Goal: Information Seeking & Learning: Learn about a topic

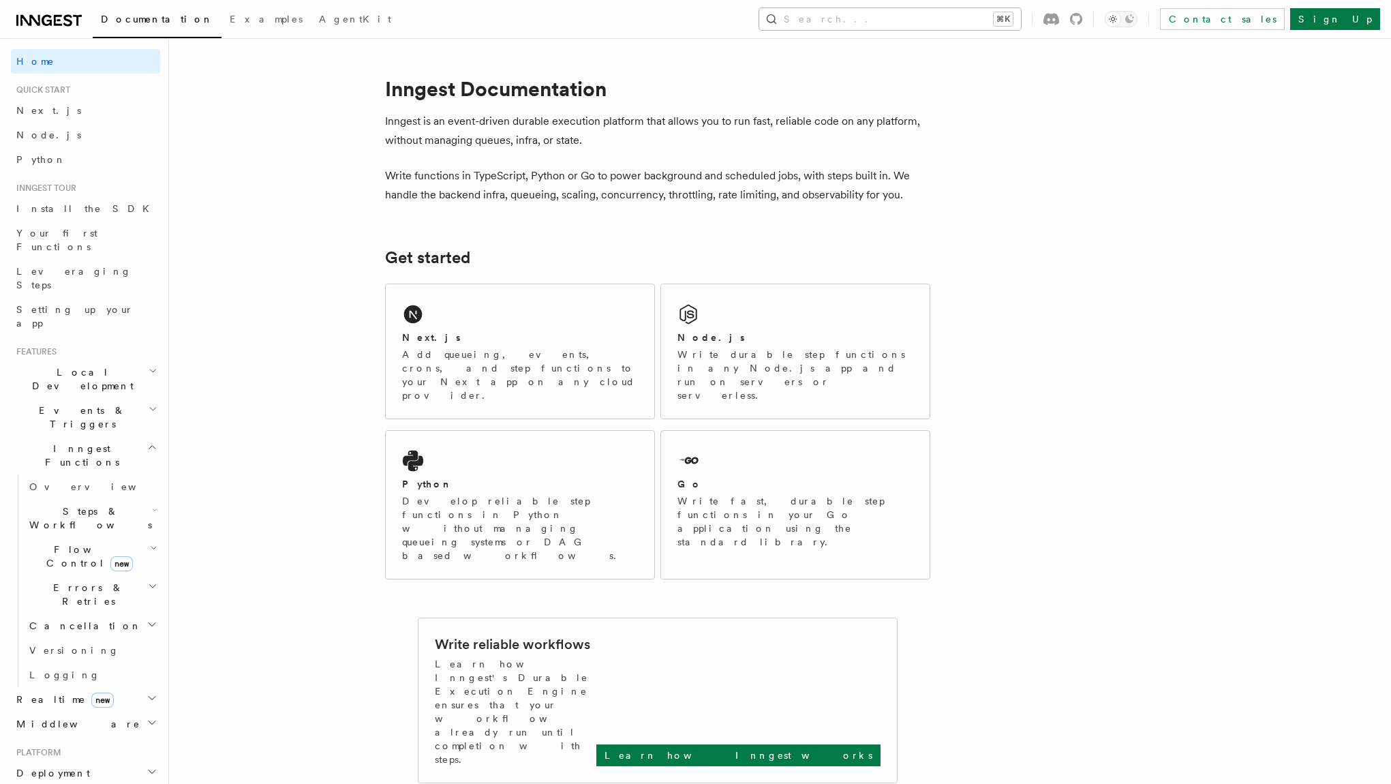
click at [951, 28] on button "Search... ⌘K" at bounding box center [890, 19] width 262 height 22
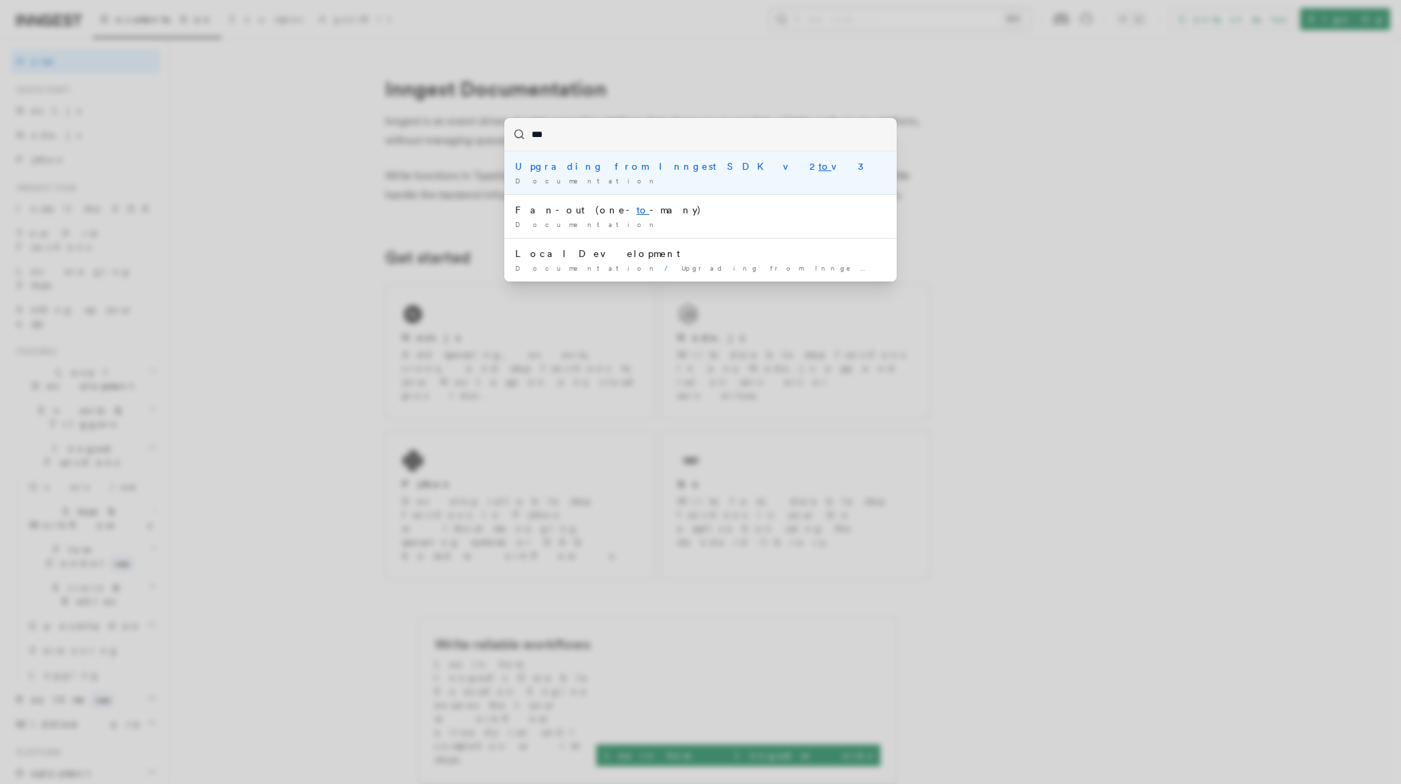
type input "****"
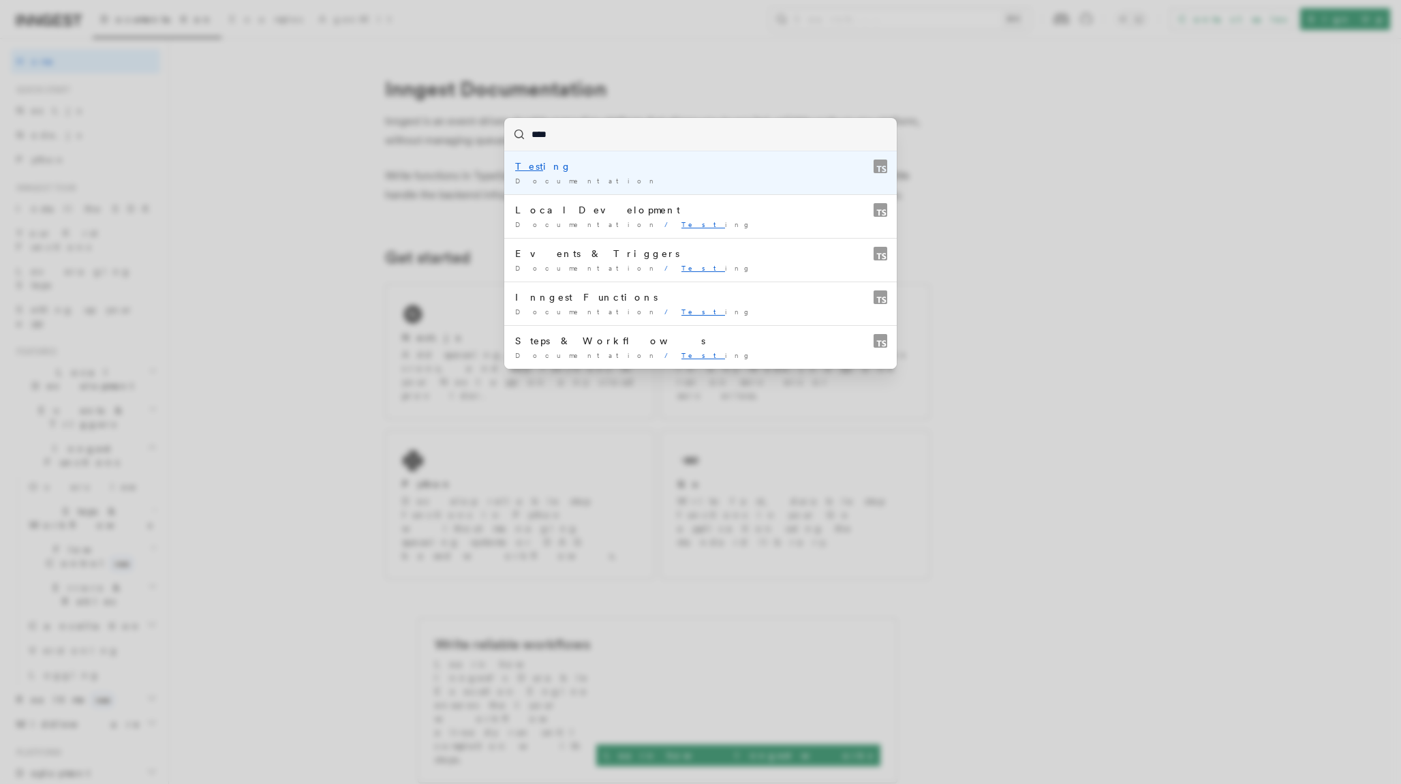
click at [538, 164] on div "Test ing" at bounding box center [700, 166] width 371 height 14
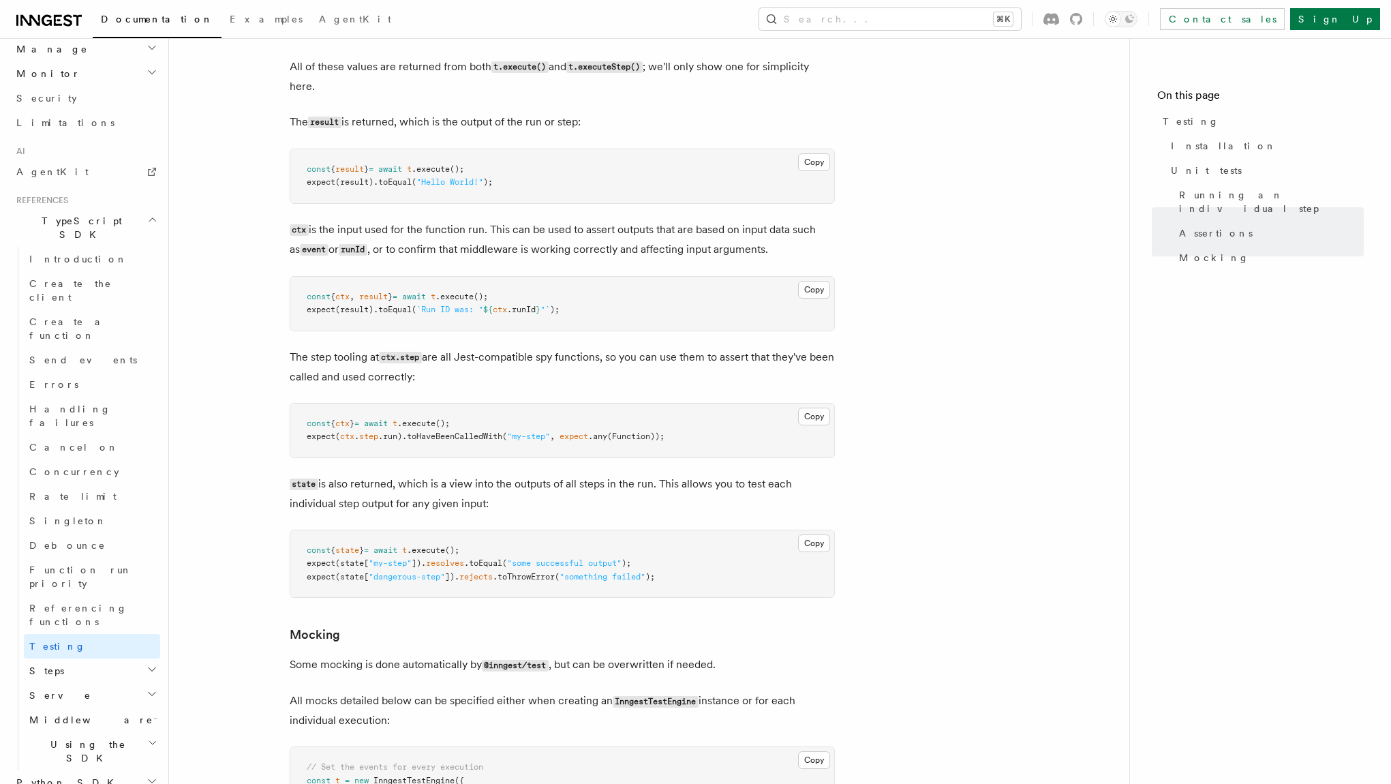
scroll to position [1677, 0]
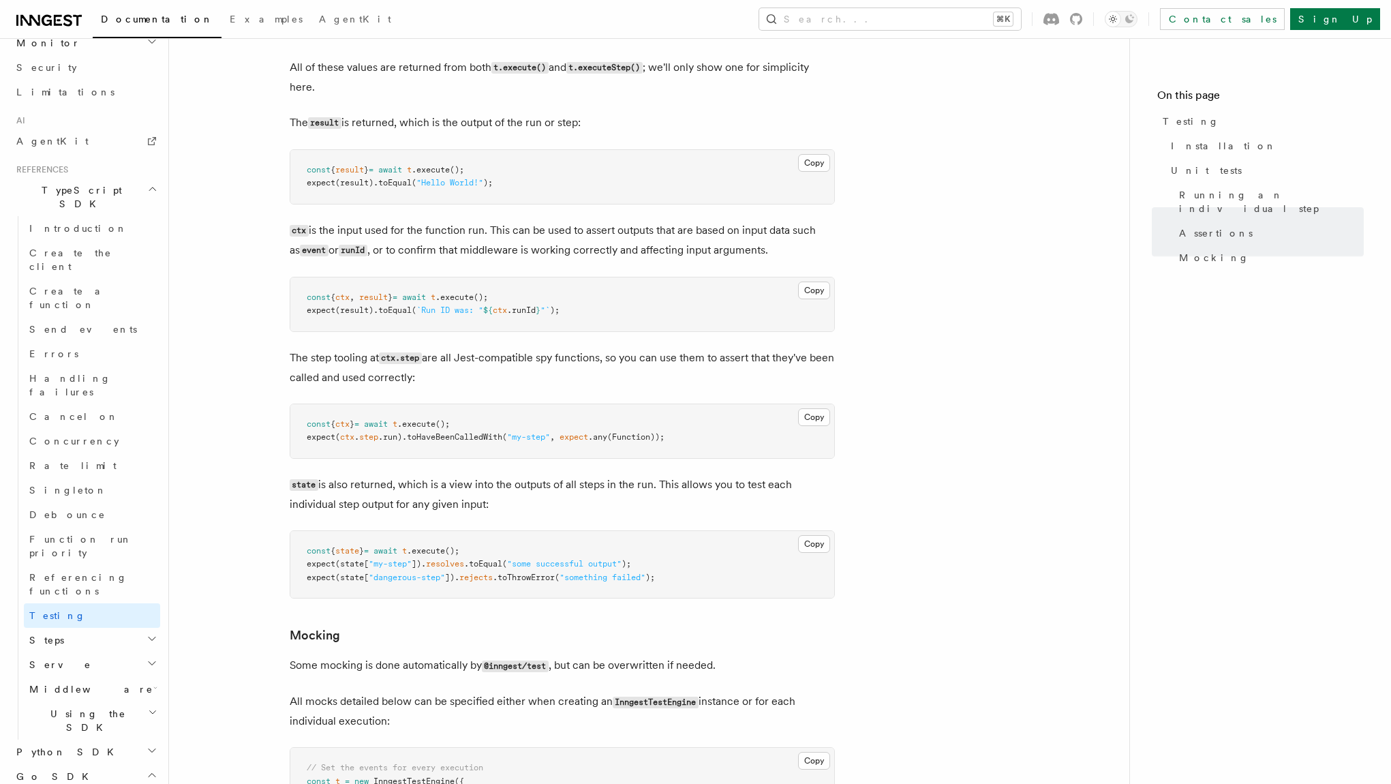
scroll to position [797, 0]
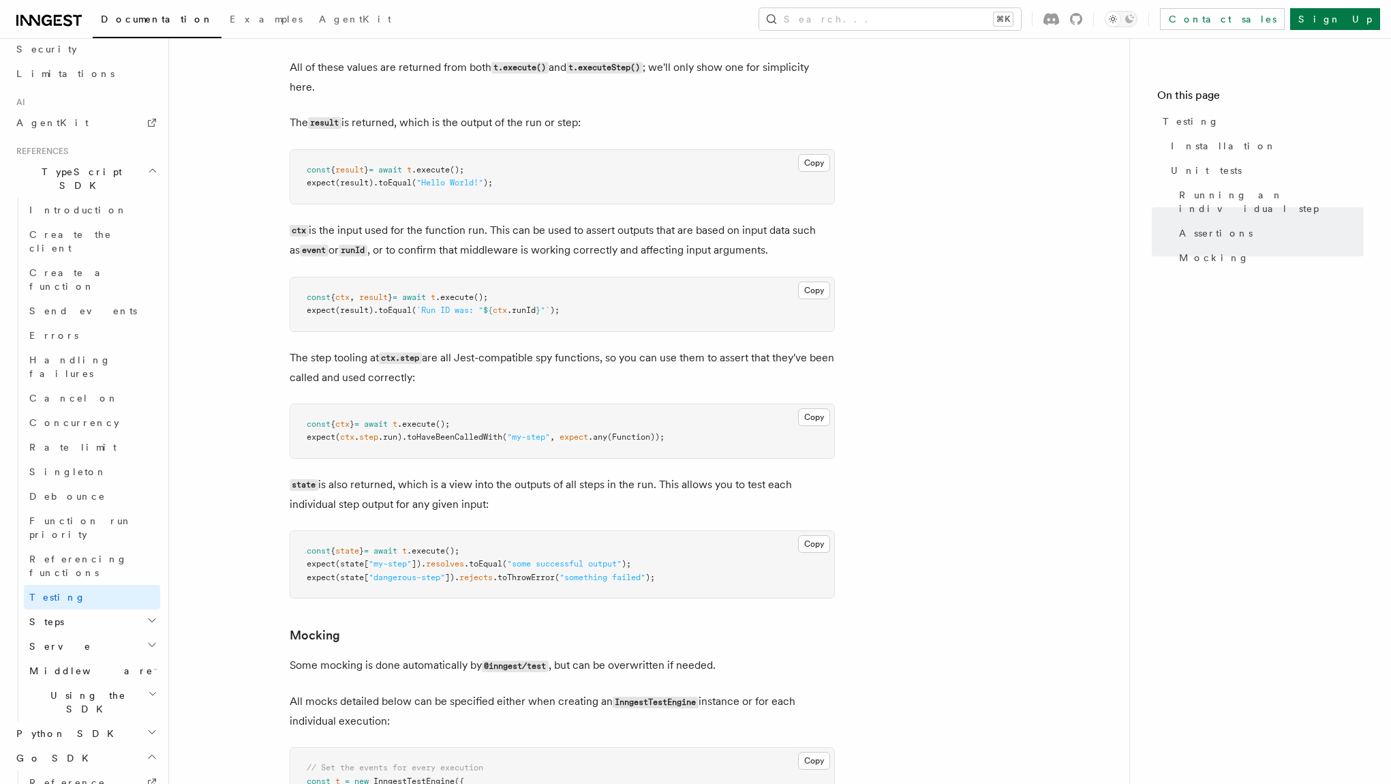
click at [290, 514] on p "state is also returned, which is a view into the outputs of all steps in the ru…" at bounding box center [562, 494] width 545 height 39
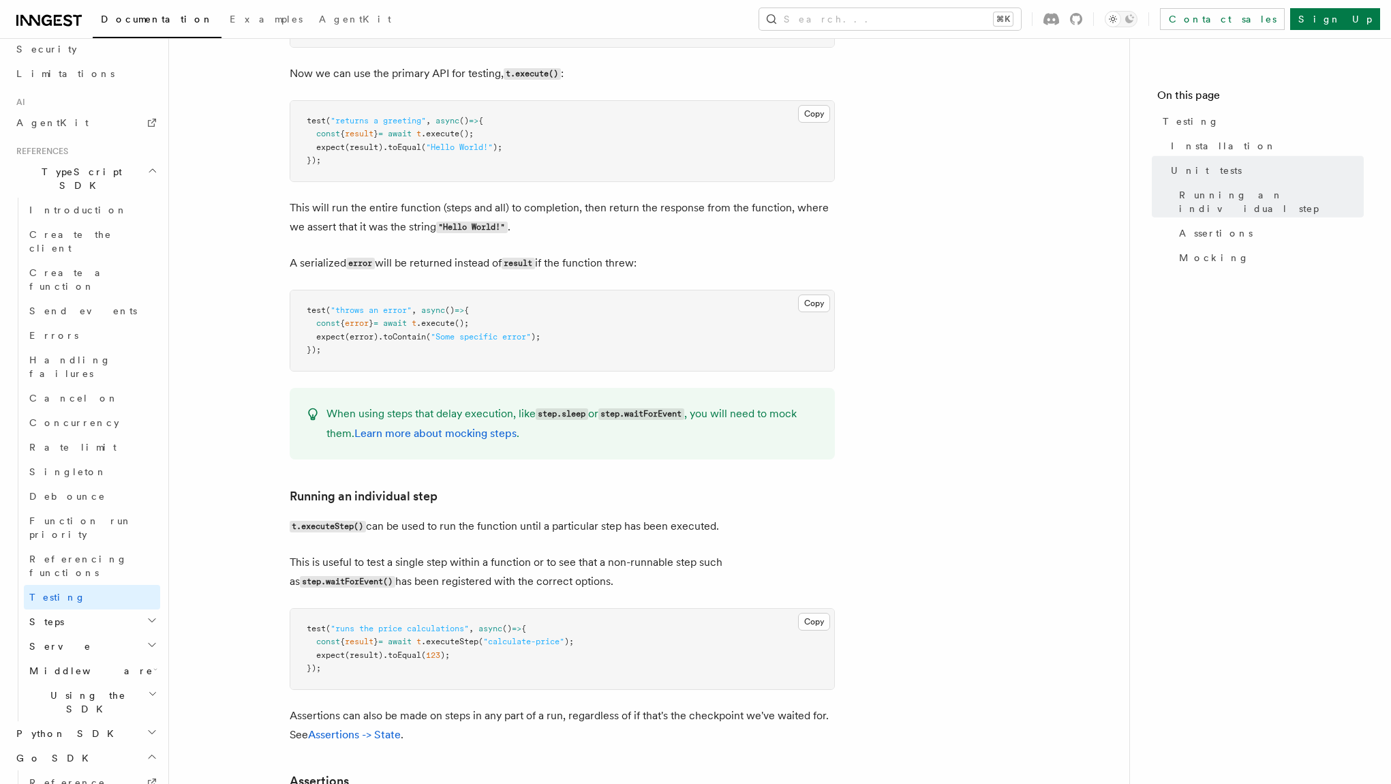
scroll to position [771, 0]
click at [410, 438] on link "Learn more about mocking steps" at bounding box center [435, 431] width 162 height 13
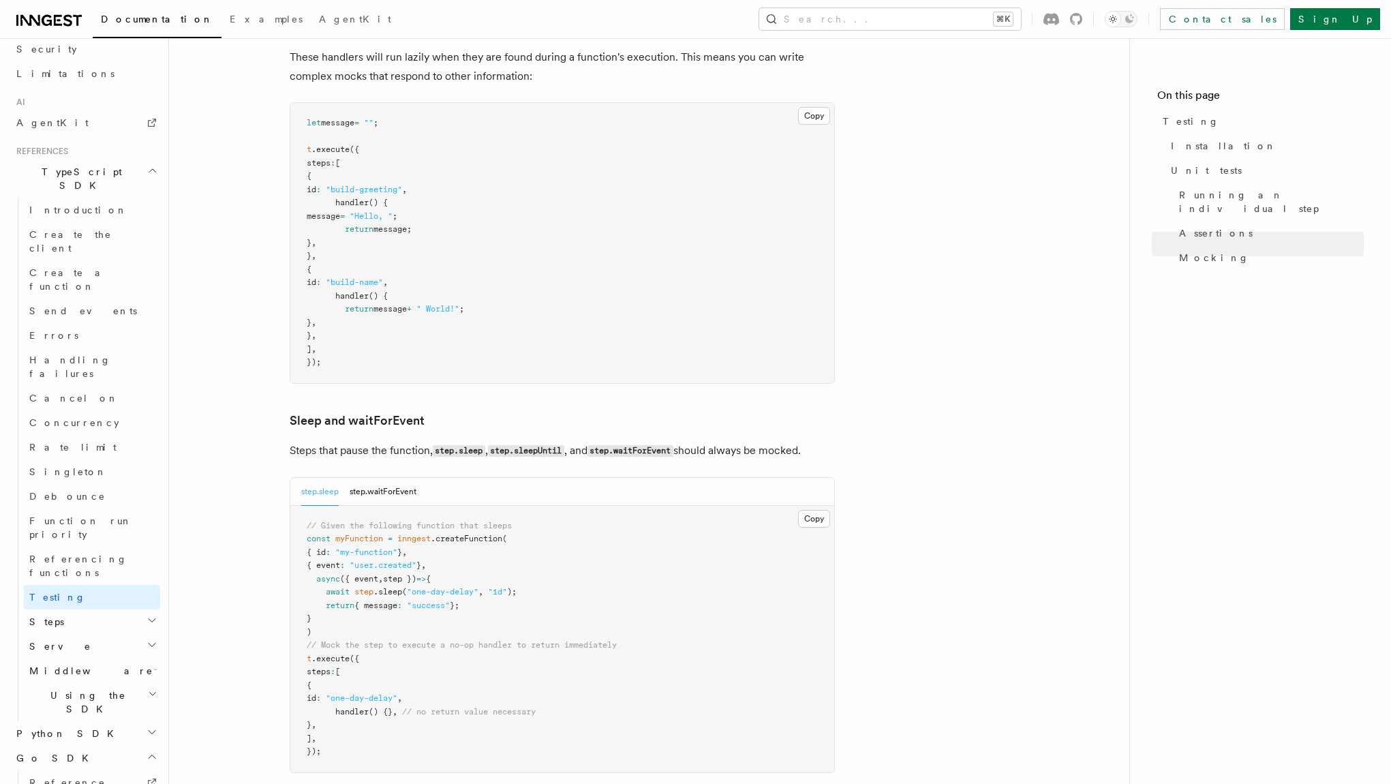
scroll to position [3495, 0]
click at [1212, 251] on span "Mocking" at bounding box center [1214, 258] width 70 height 14
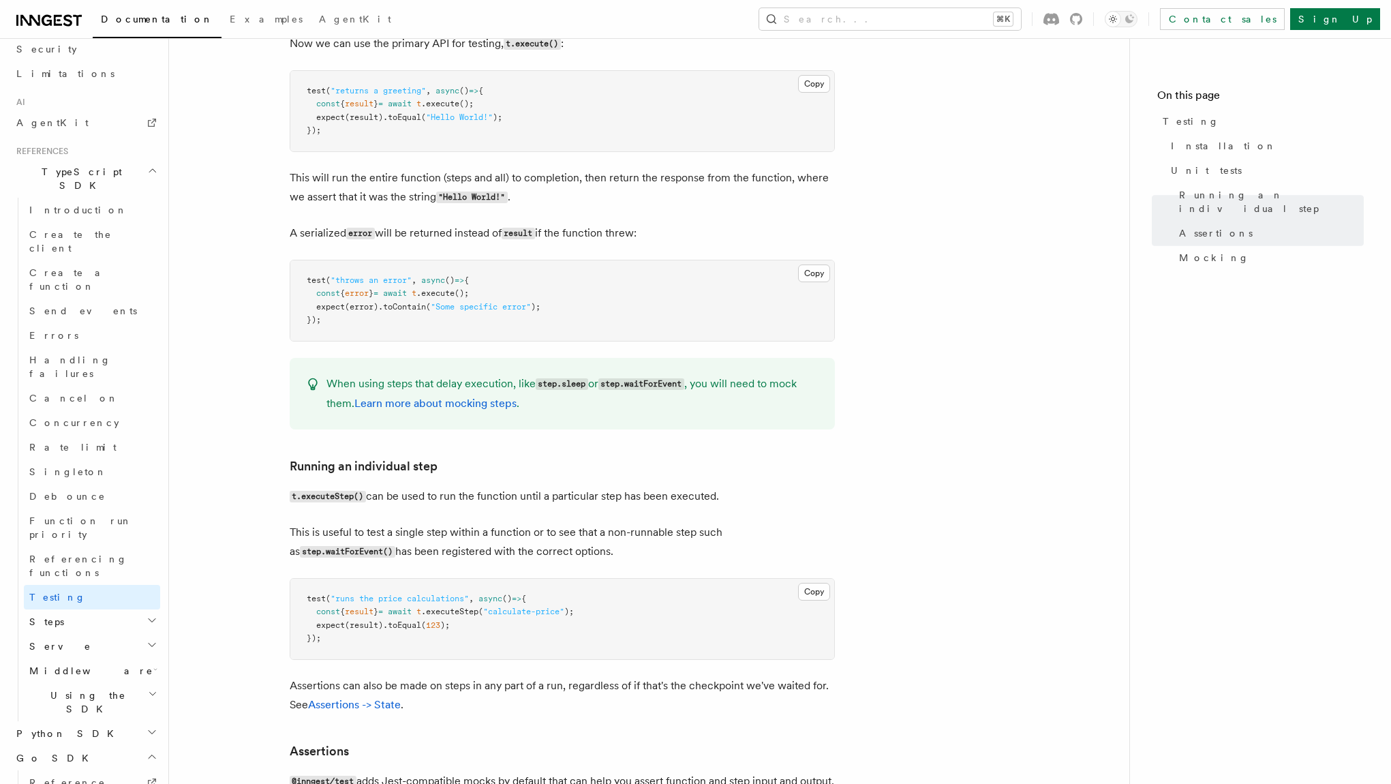
scroll to position [597, 0]
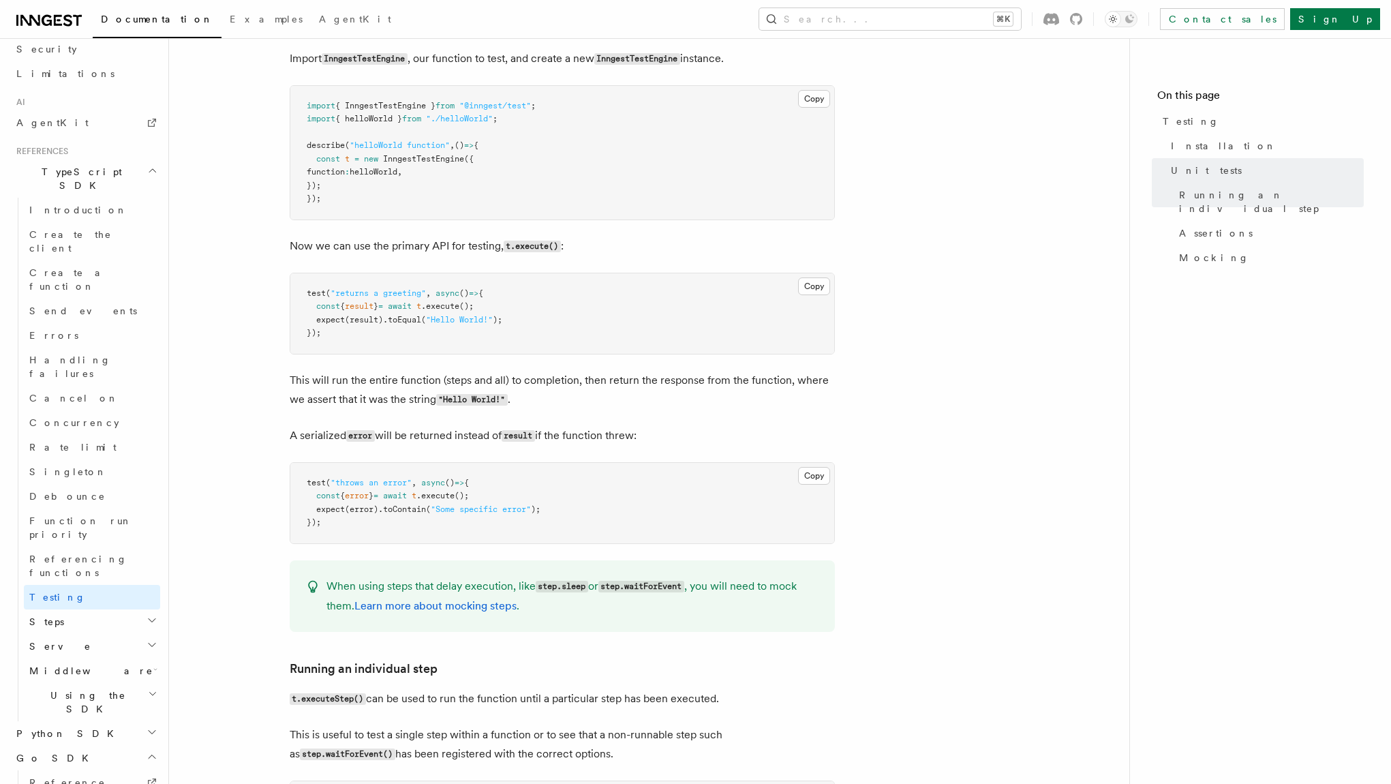
click at [157, 434] on header "Search... Documentation Examples AgentKit Home Quick start Next.js Node.js Pyth…" at bounding box center [84, 411] width 169 height 746
click at [144, 634] on h2 "Serve" at bounding box center [92, 646] width 136 height 25
click at [147, 639] on icon "button" at bounding box center [152, 644] width 11 height 11
click at [147, 615] on icon "button" at bounding box center [152, 620] width 11 height 11
click at [94, 641] on span "[DOMAIN_NAME]()" at bounding box center [83, 646] width 82 height 11
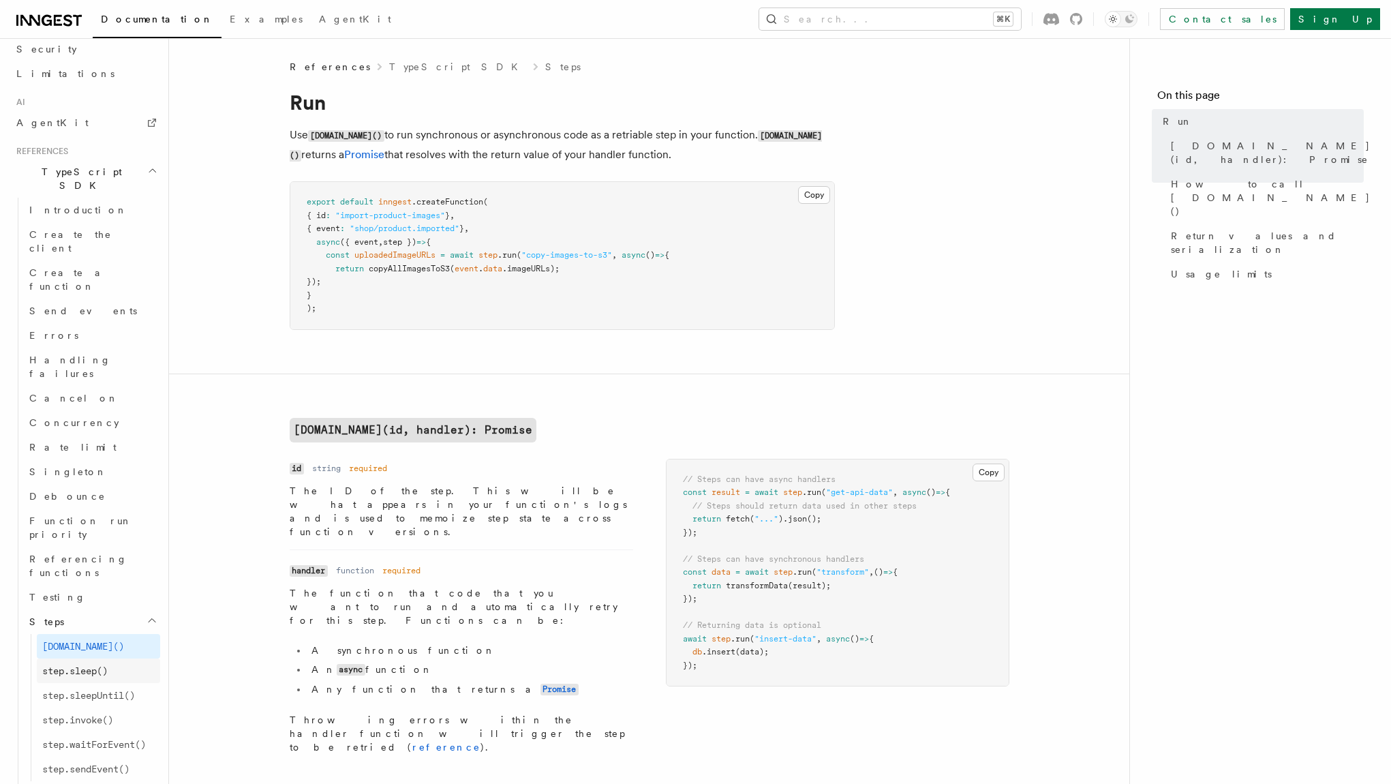
click at [94, 665] on span "step.sleep()" at bounding box center [74, 670] width 65 height 11
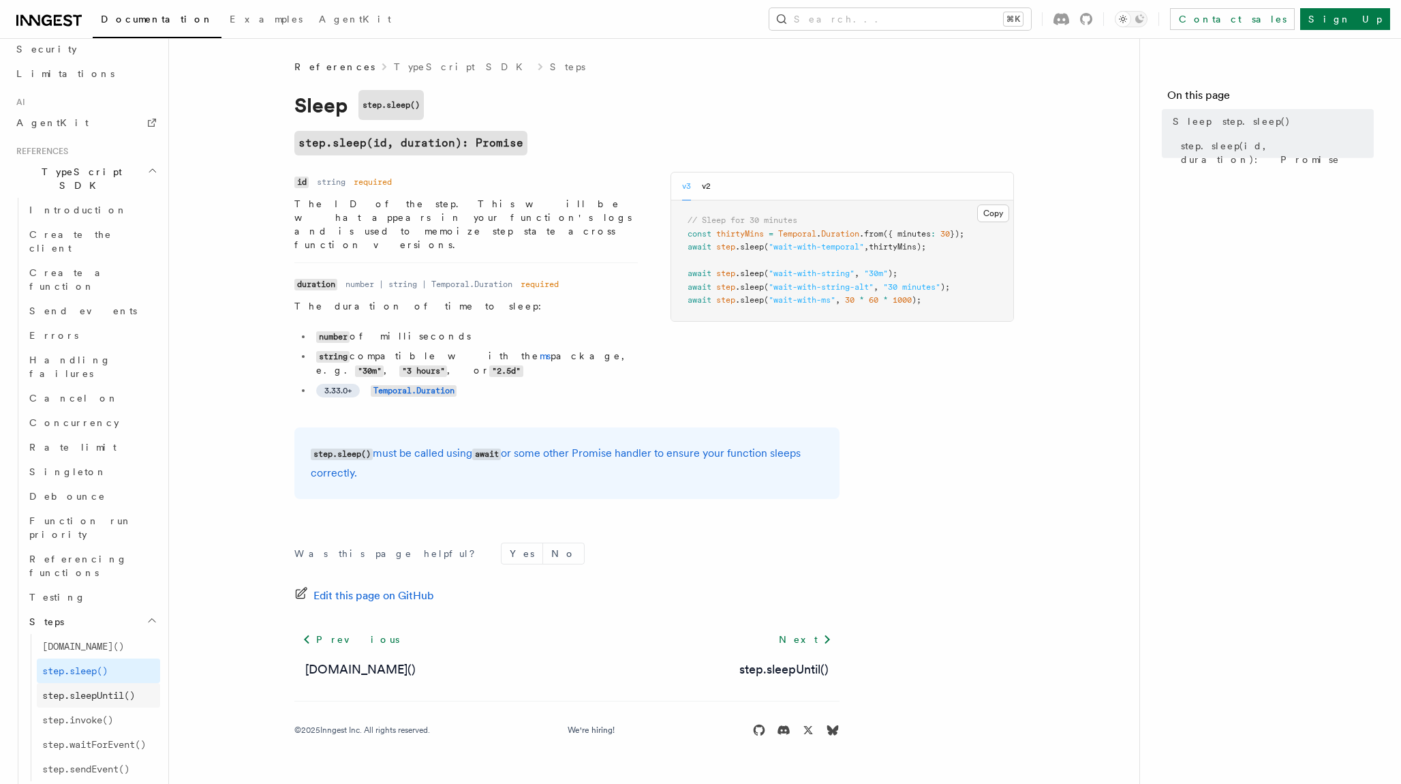
click at [98, 690] on span "step.sleepUntil()" at bounding box center [88, 695] width 93 height 11
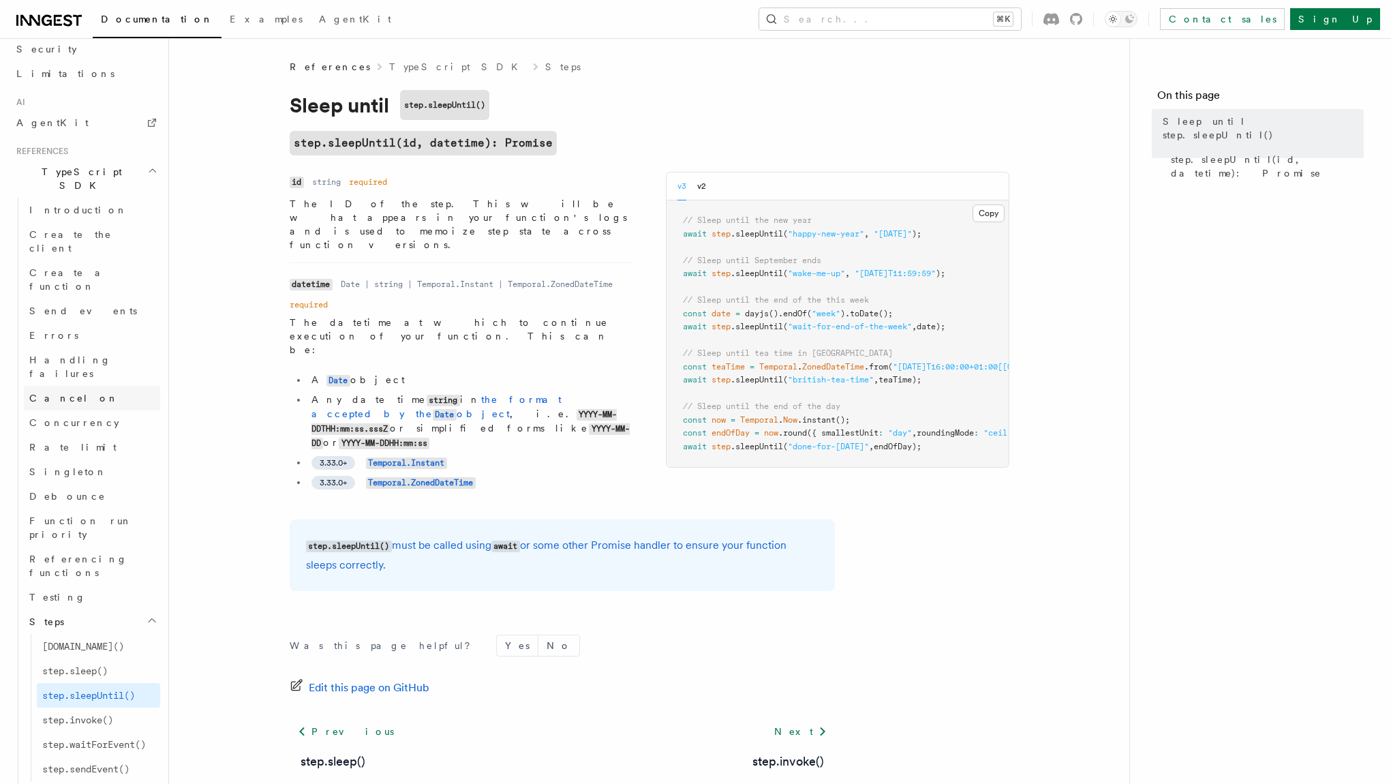
click at [66, 393] on span "Cancel on" at bounding box center [73, 398] width 89 height 11
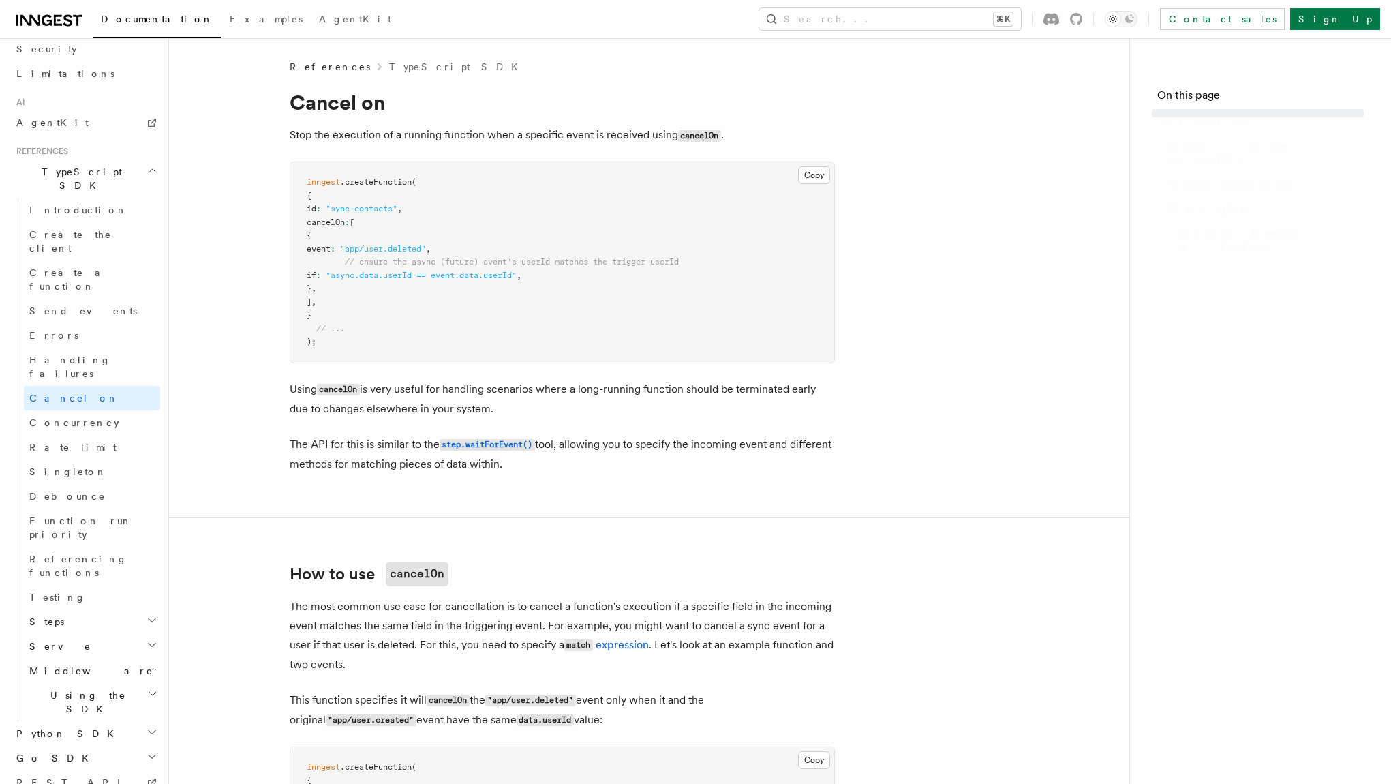
scroll to position [748, 0]
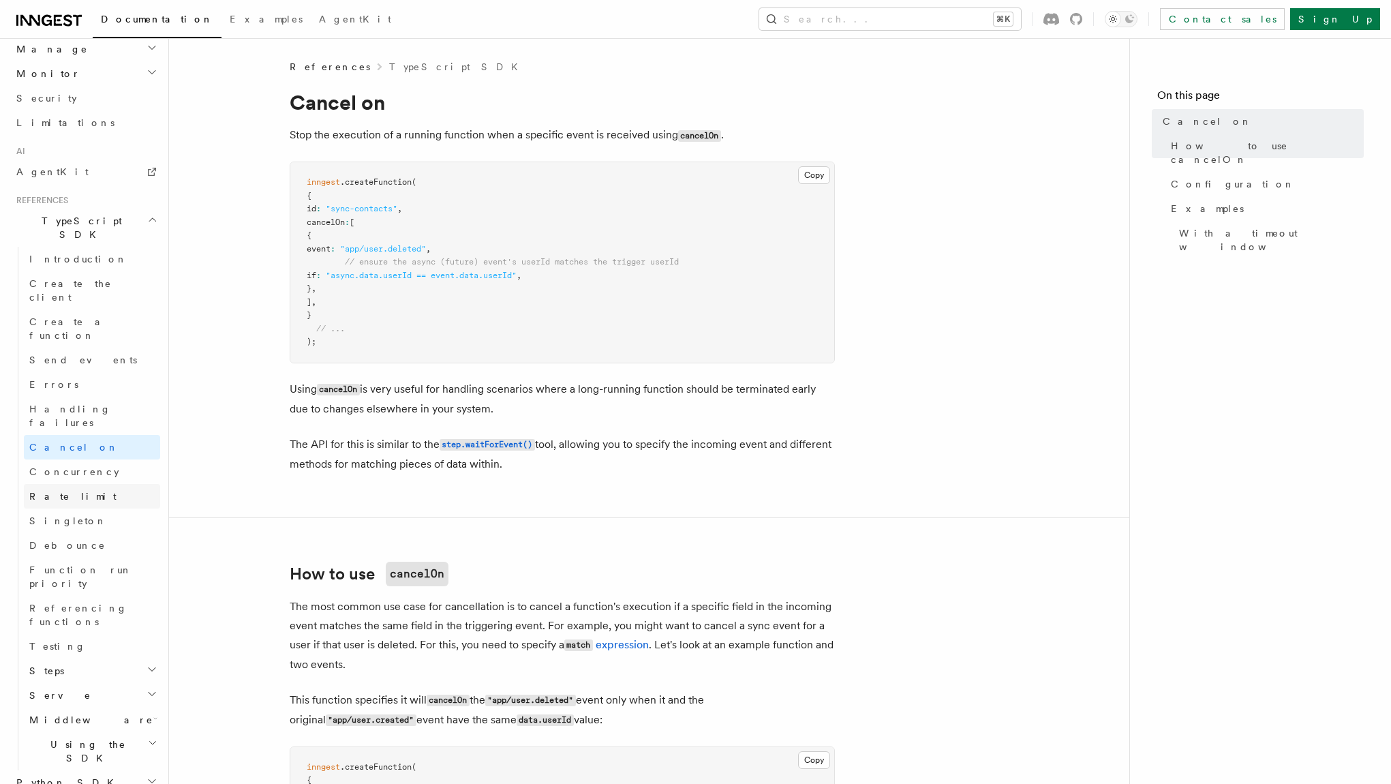
click at [67, 491] on span "Rate limit" at bounding box center [72, 496] width 87 height 11
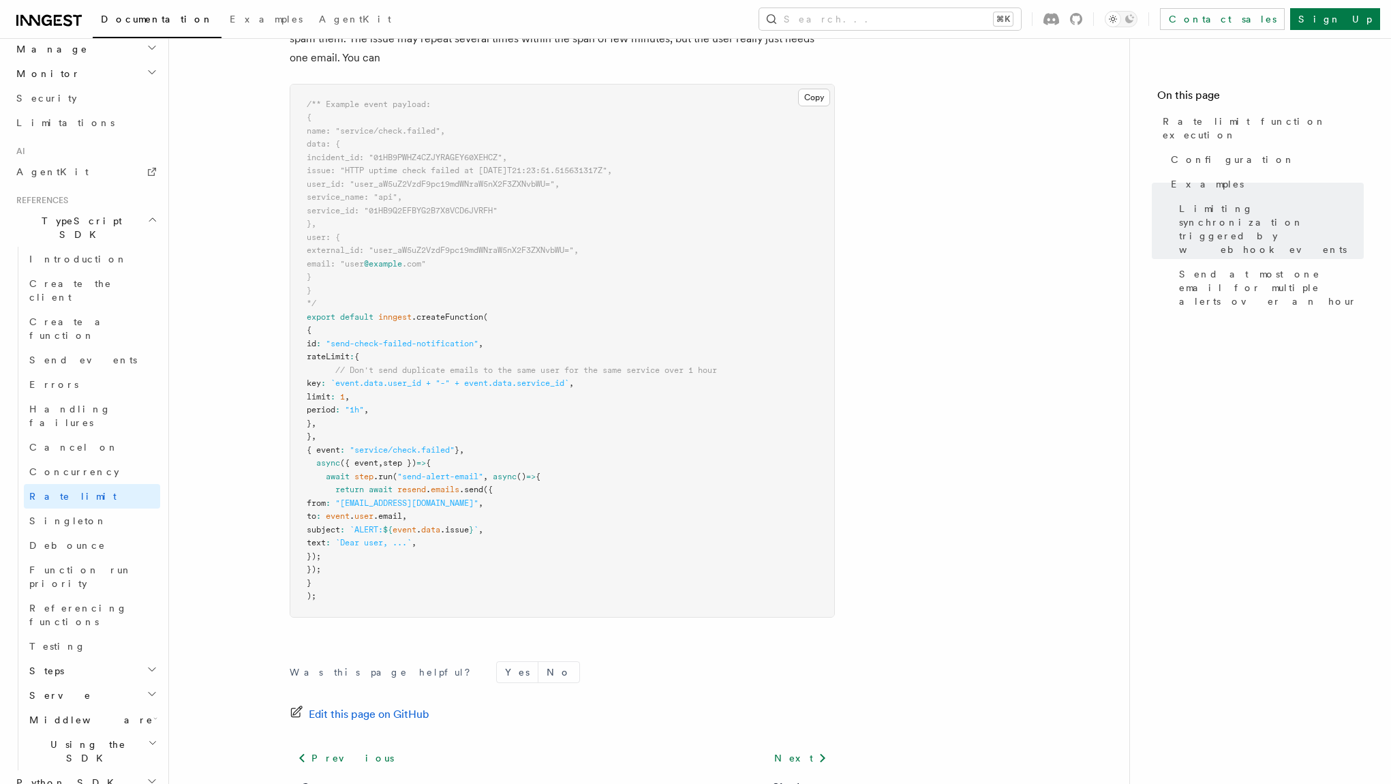
scroll to position [1688, 0]
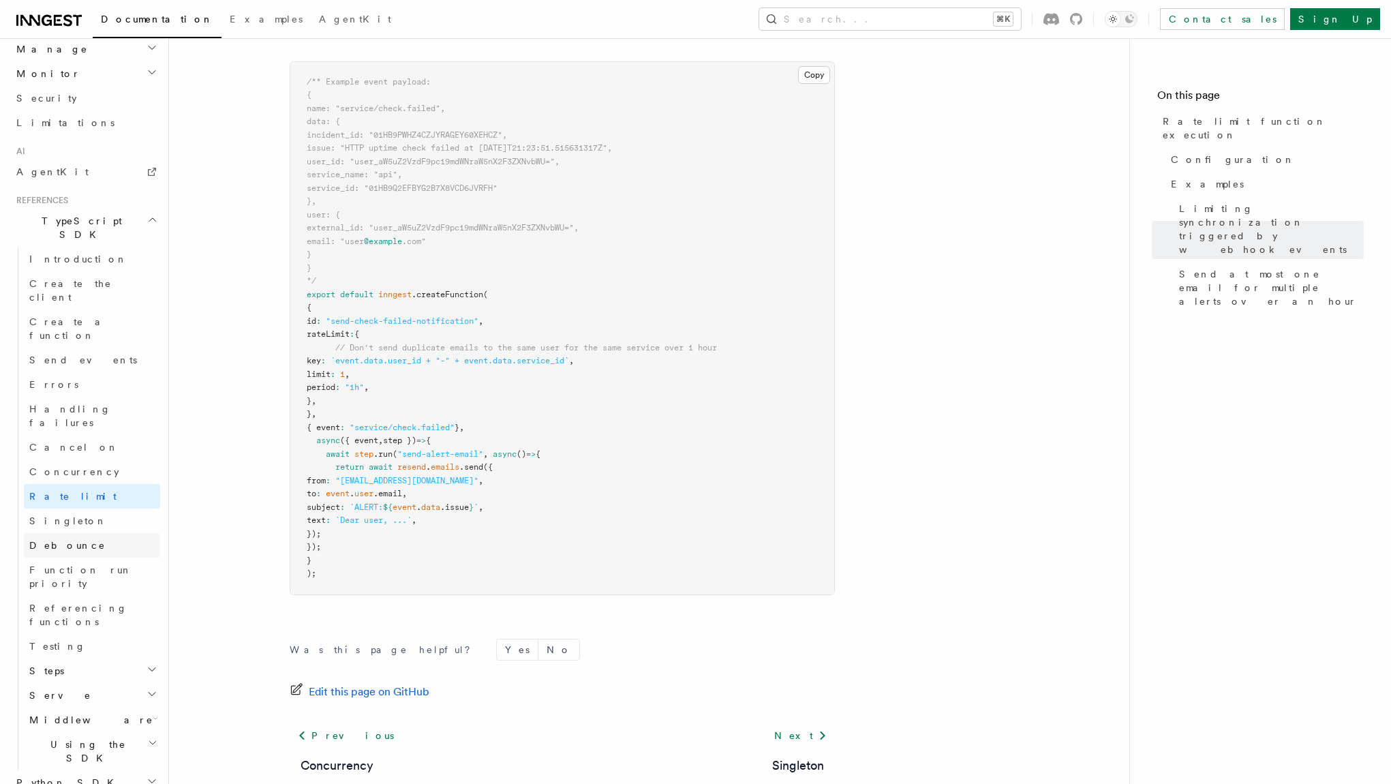
click at [99, 533] on link "Debounce" at bounding box center [92, 545] width 136 height 25
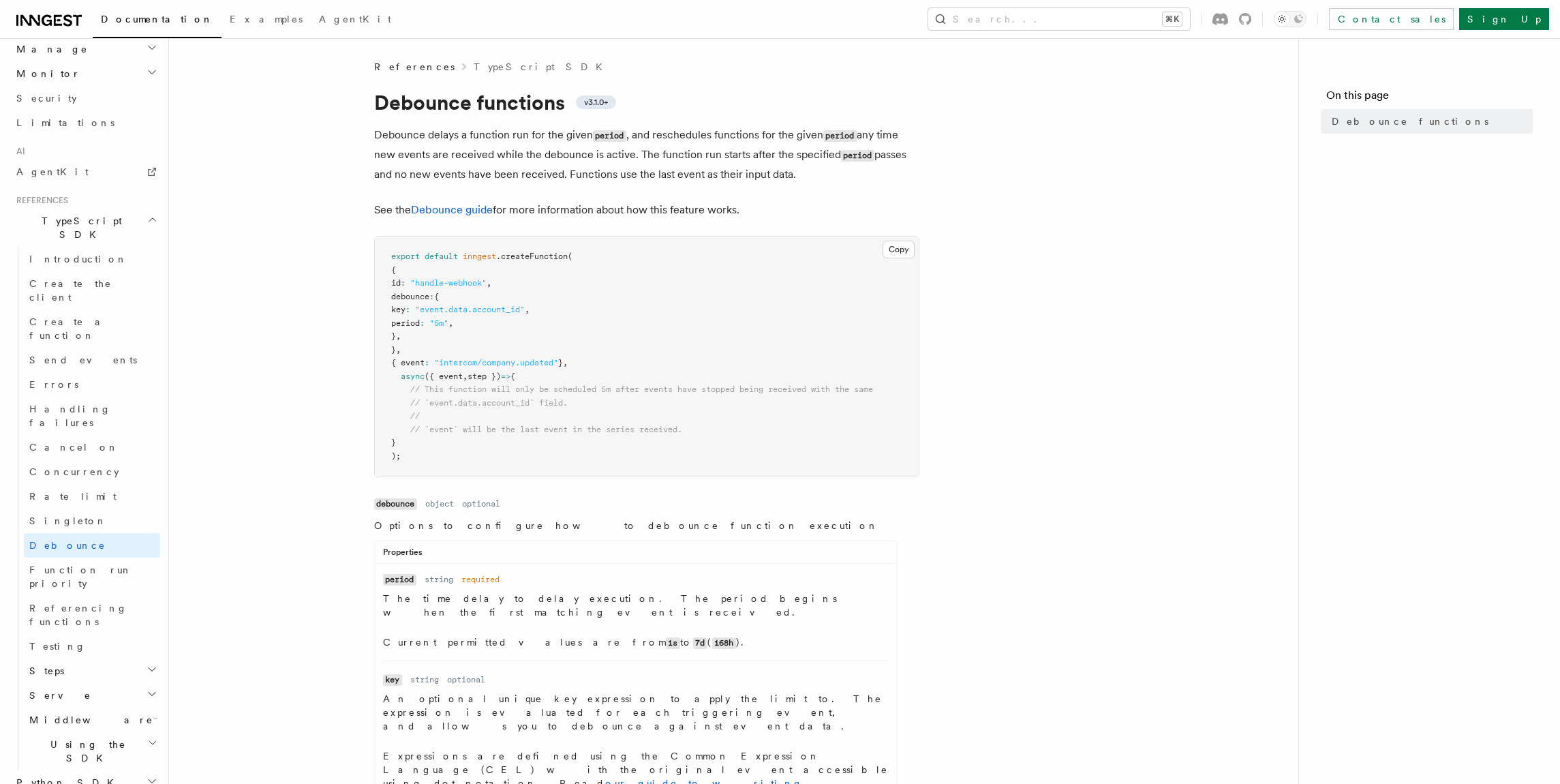
click at [696, 636] on p "Current permitted values are from 1s to 7d ( 168h )." at bounding box center [636, 642] width 506 height 14
click at [117, 557] on link "Function run priority" at bounding box center [92, 576] width 136 height 38
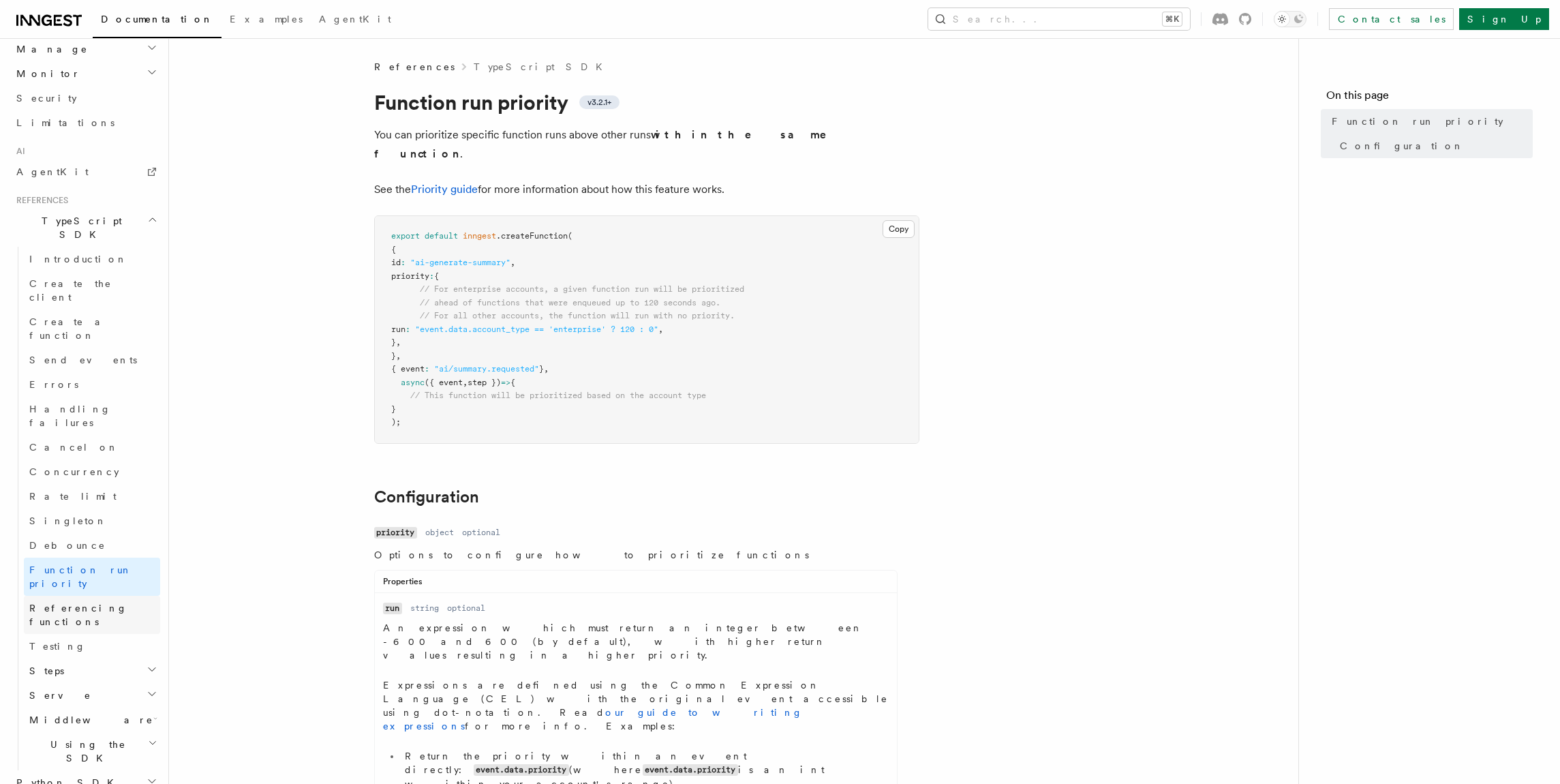
click at [129, 596] on link "Referencing functions" at bounding box center [92, 615] width 136 height 38
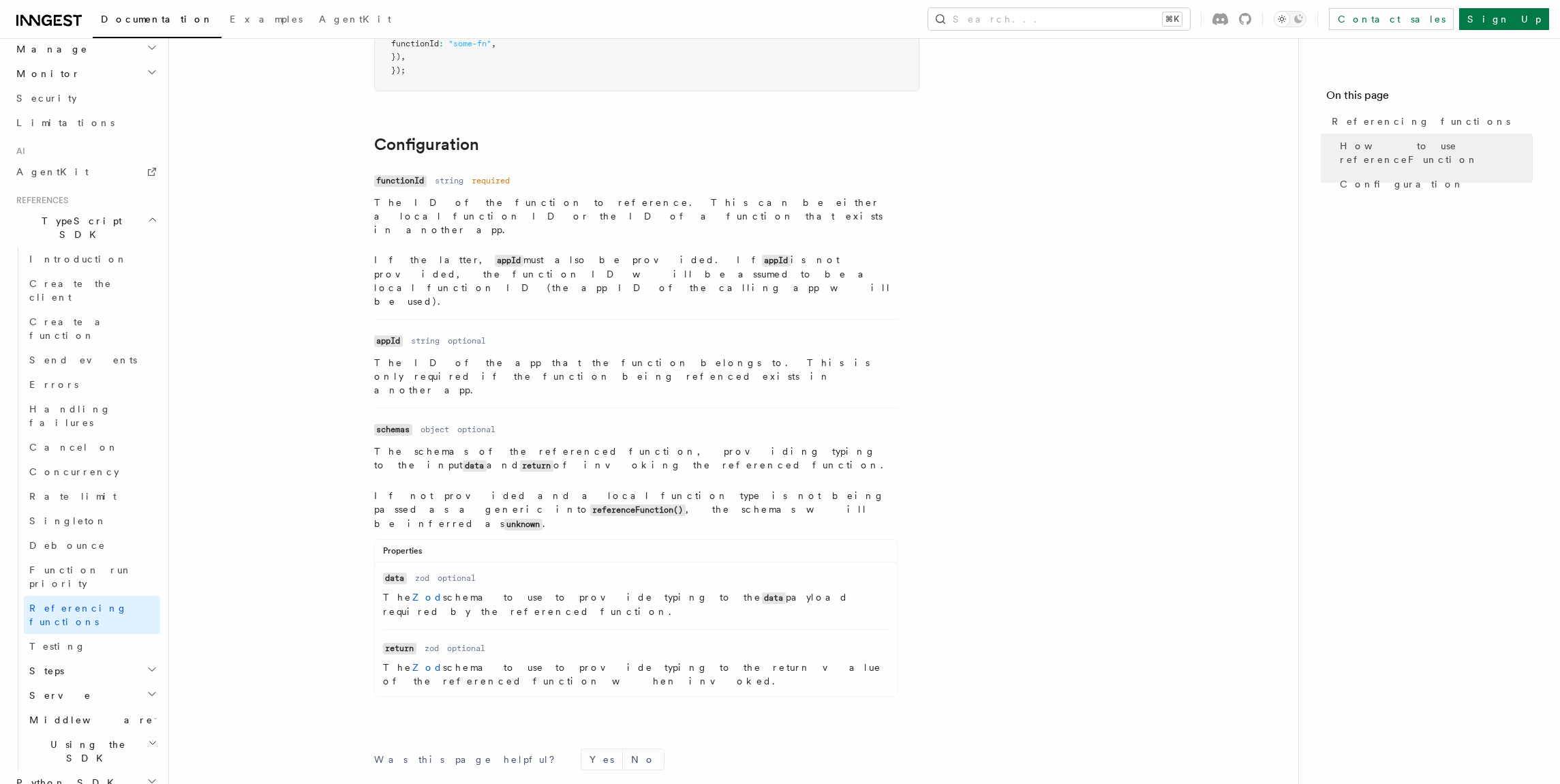
scroll to position [1715, 0]
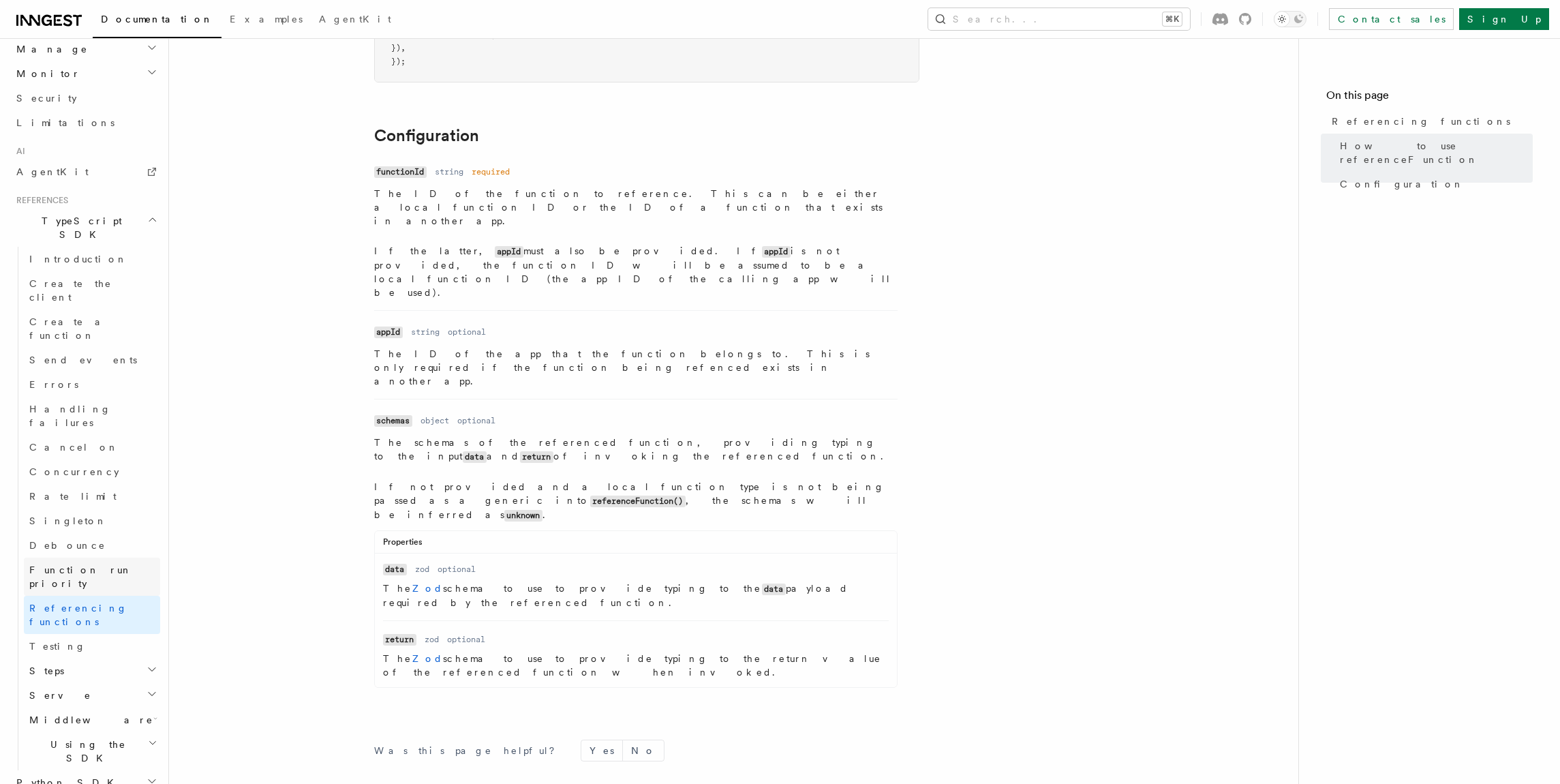
click at [95, 564] on span "Function run priority" at bounding box center [80, 576] width 103 height 25
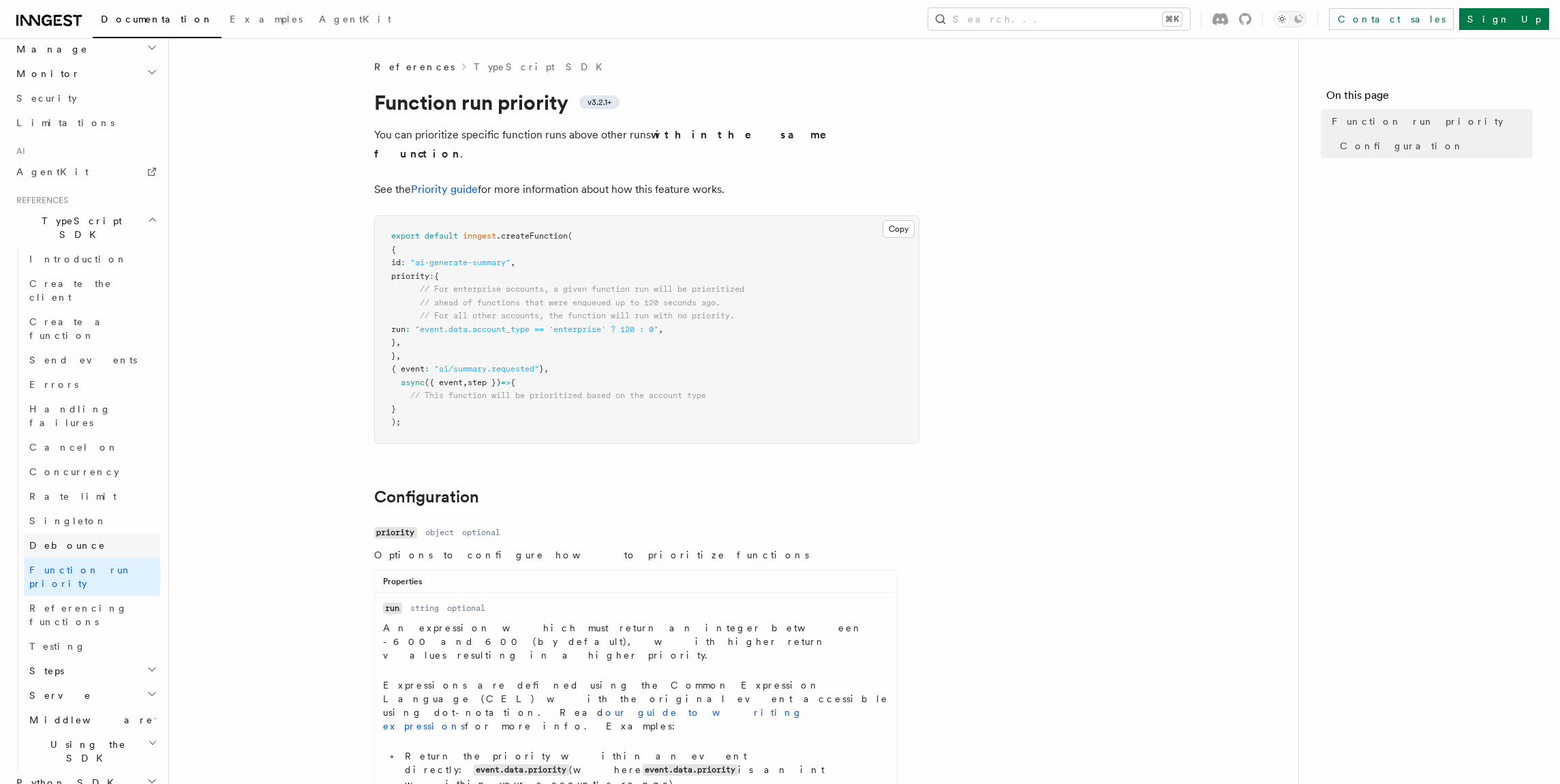
click at [100, 533] on link "Debounce" at bounding box center [92, 545] width 136 height 25
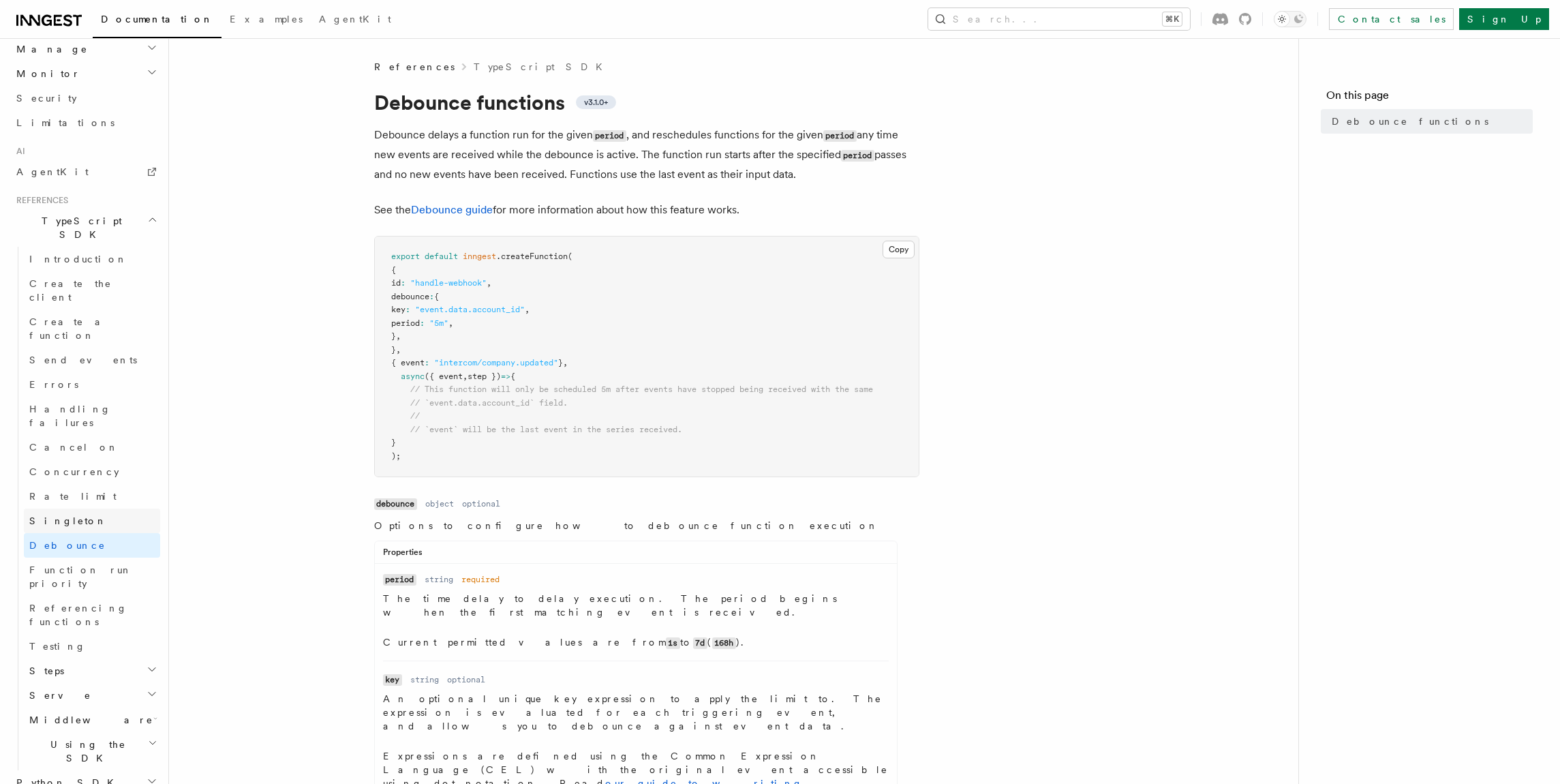
click at [93, 508] on link "Singleton" at bounding box center [92, 520] width 136 height 25
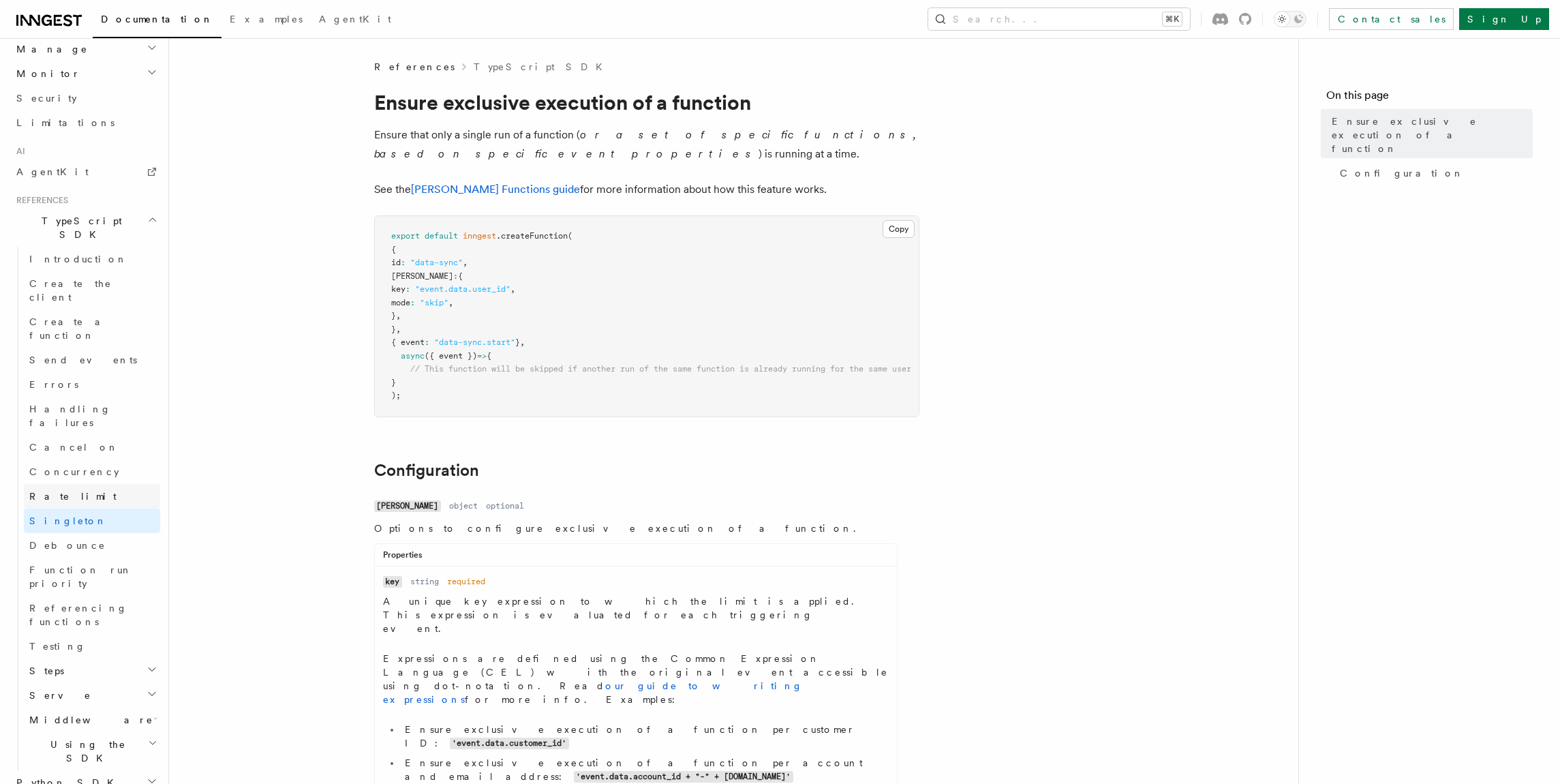
click at [95, 484] on link "Rate limit" at bounding box center [92, 496] width 136 height 25
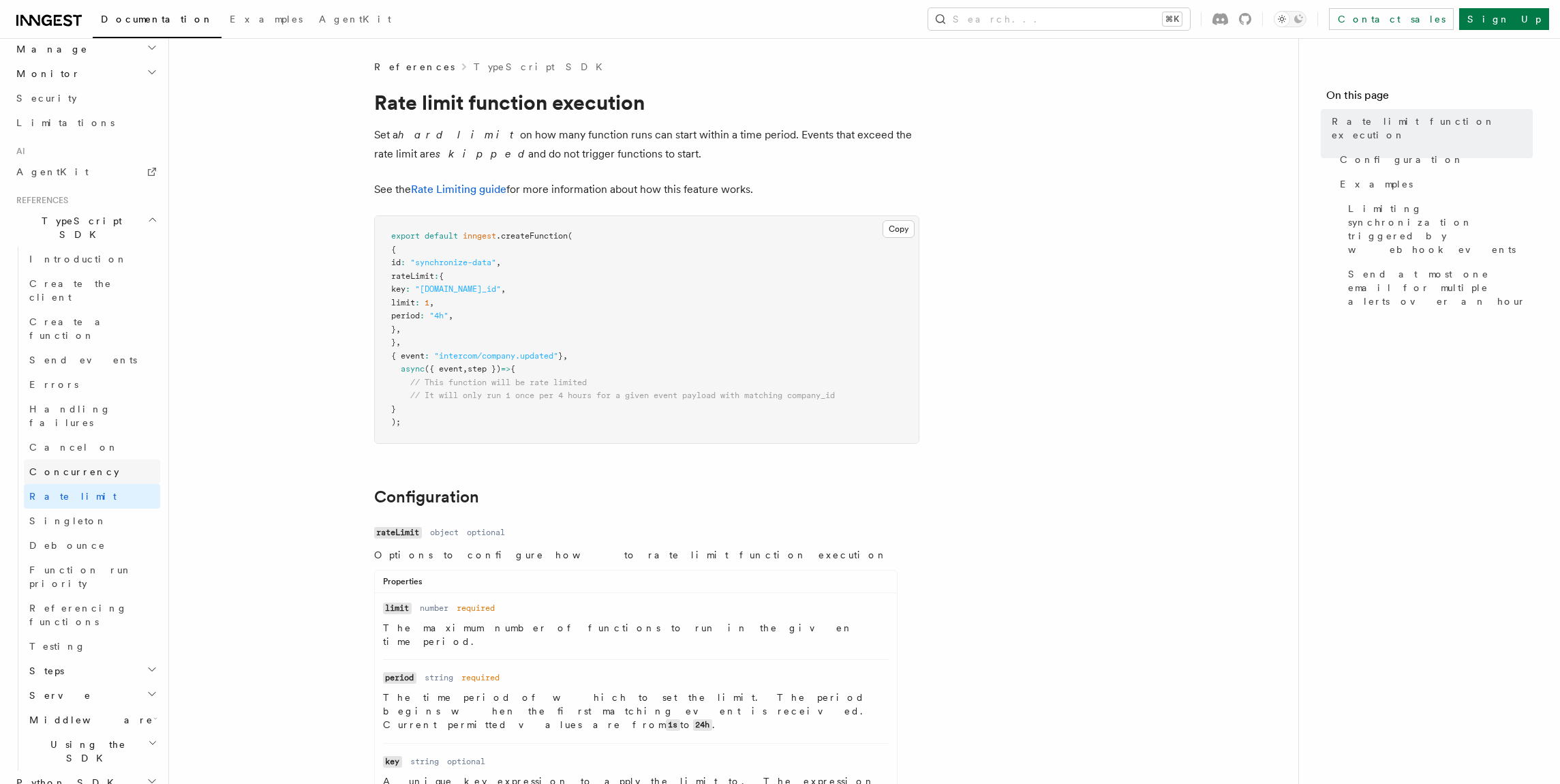
click at [92, 459] on link "Concurrency" at bounding box center [92, 471] width 136 height 25
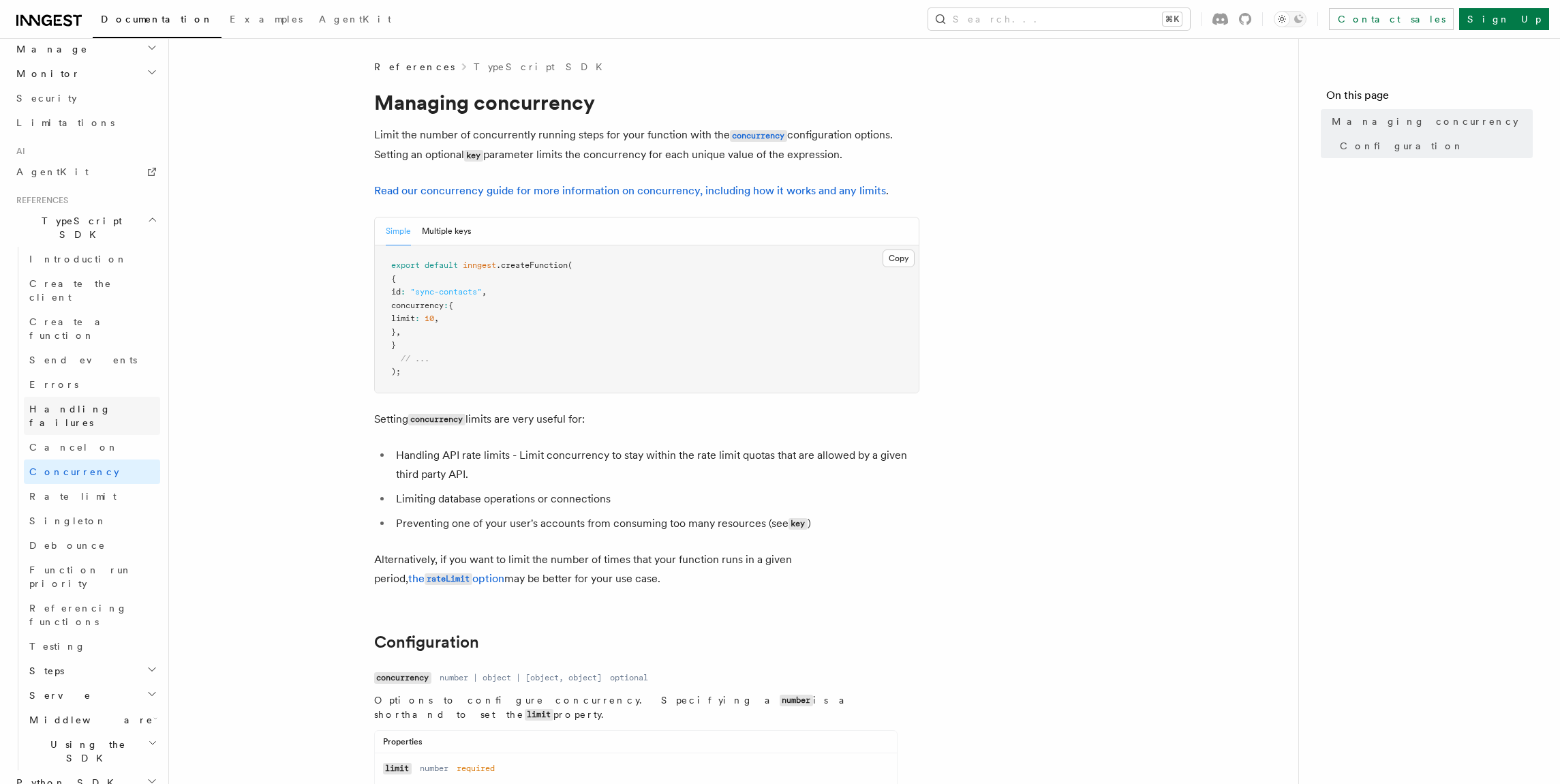
click at [69, 403] on span "Handling failures" at bounding box center [70, 415] width 82 height 25
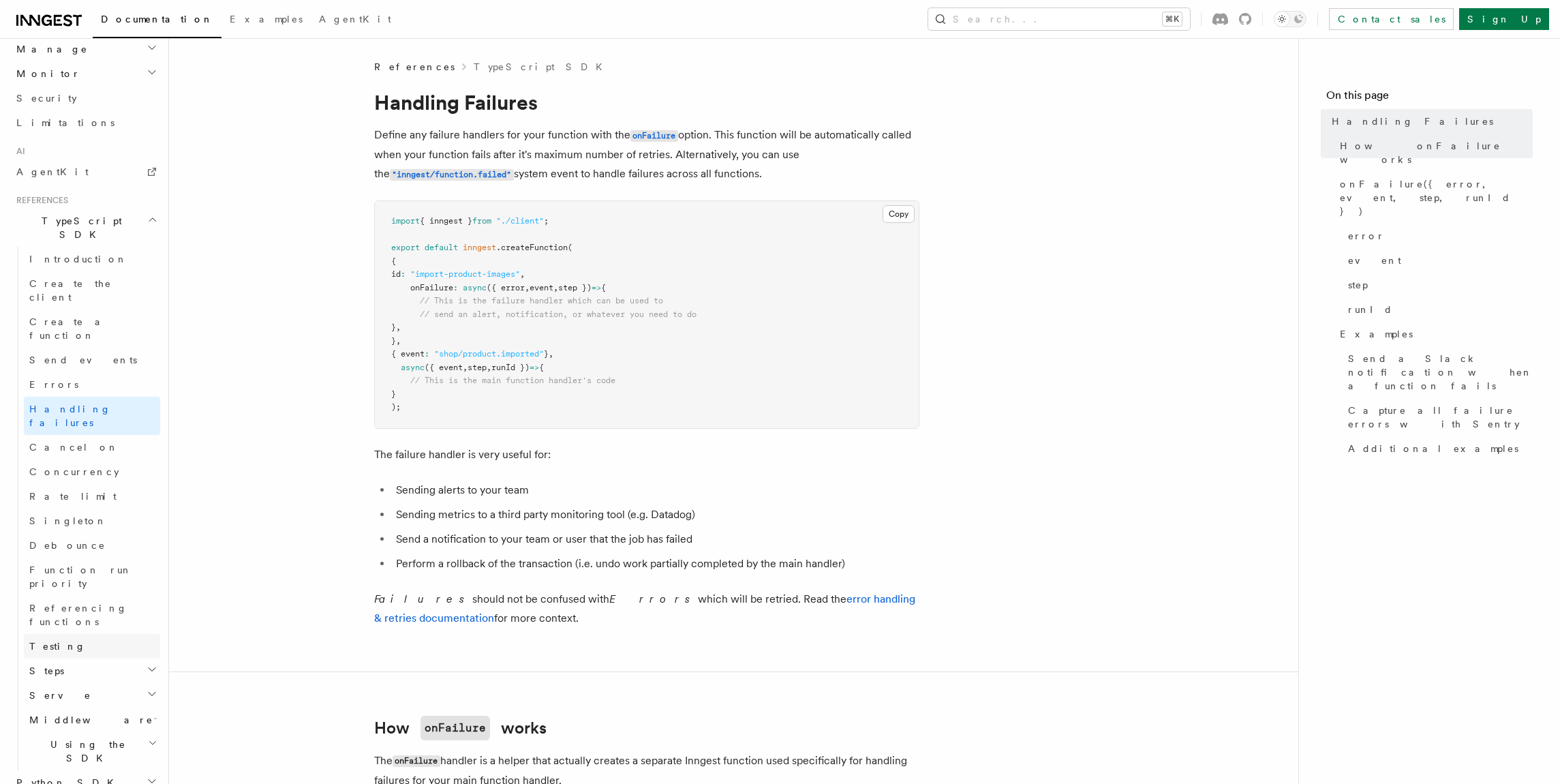
click at [100, 634] on link "Testing" at bounding box center [92, 646] width 136 height 25
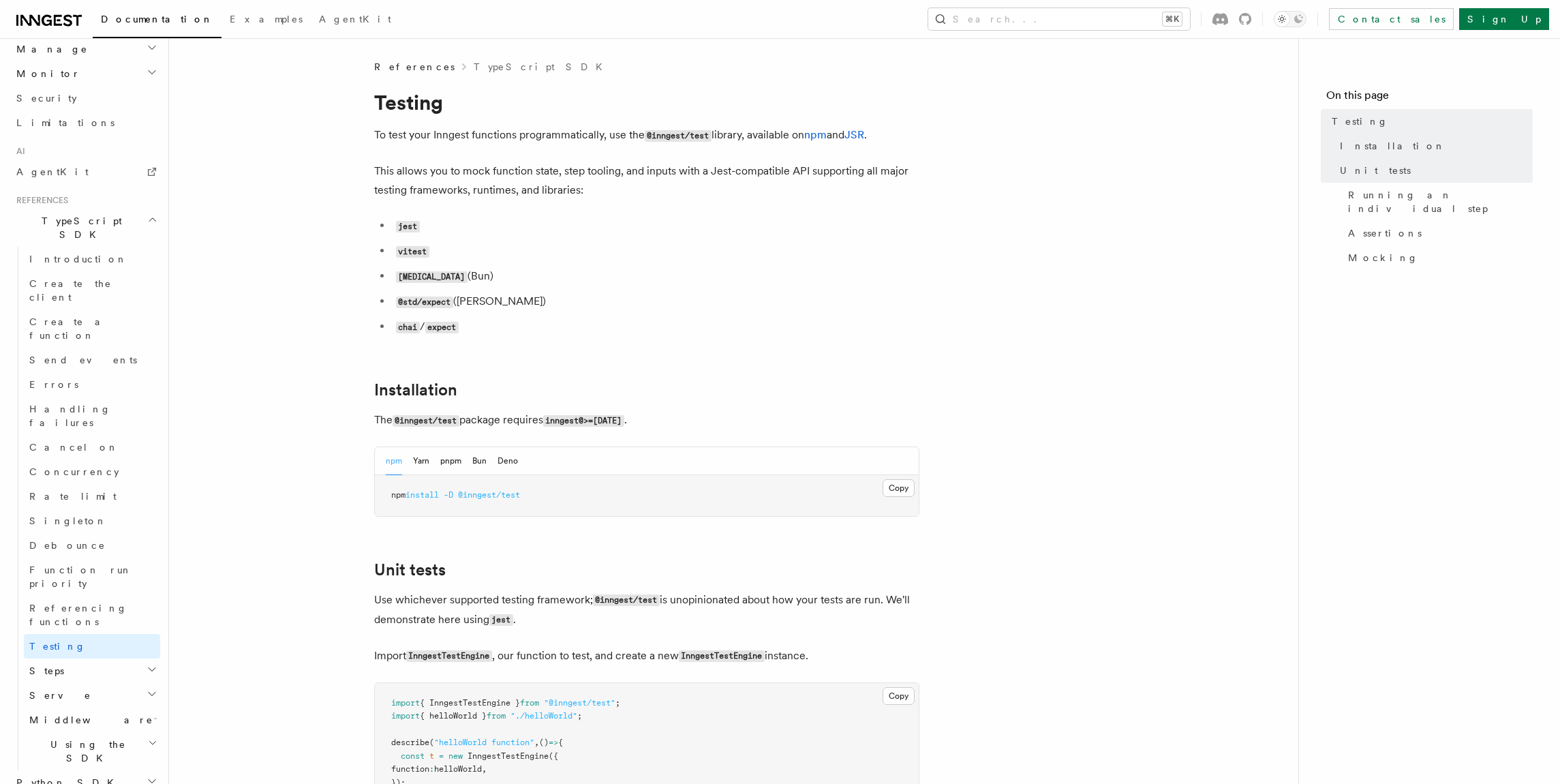
click at [144, 707] on h2 "Middleware" at bounding box center [92, 719] width 136 height 25
click at [78, 737] on span "Lifecycle" at bounding box center [79, 744] width 74 height 14
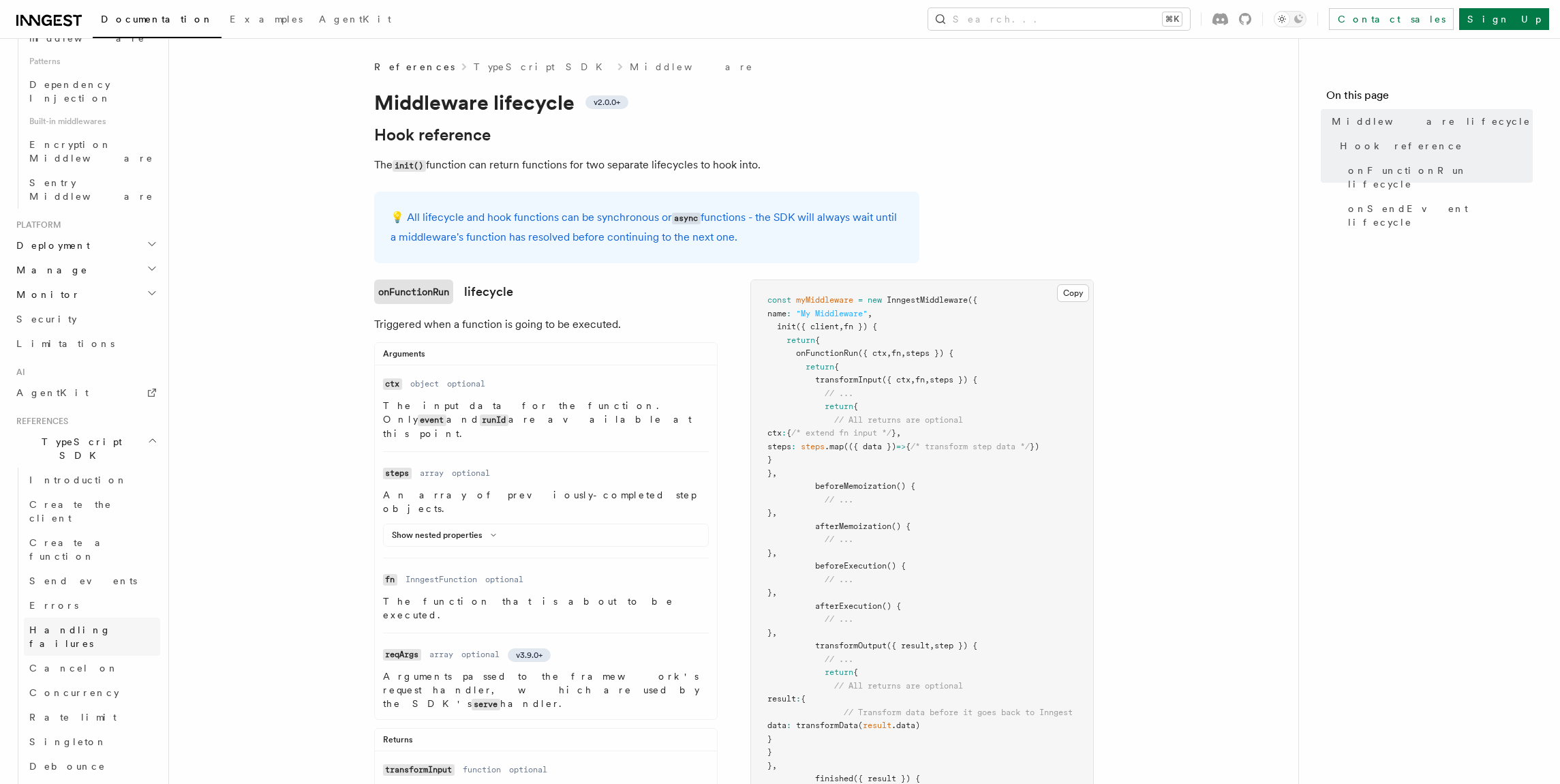
scroll to position [740, 0]
click at [501, 299] on link "onFunctionRun lifecycle" at bounding box center [443, 291] width 139 height 25
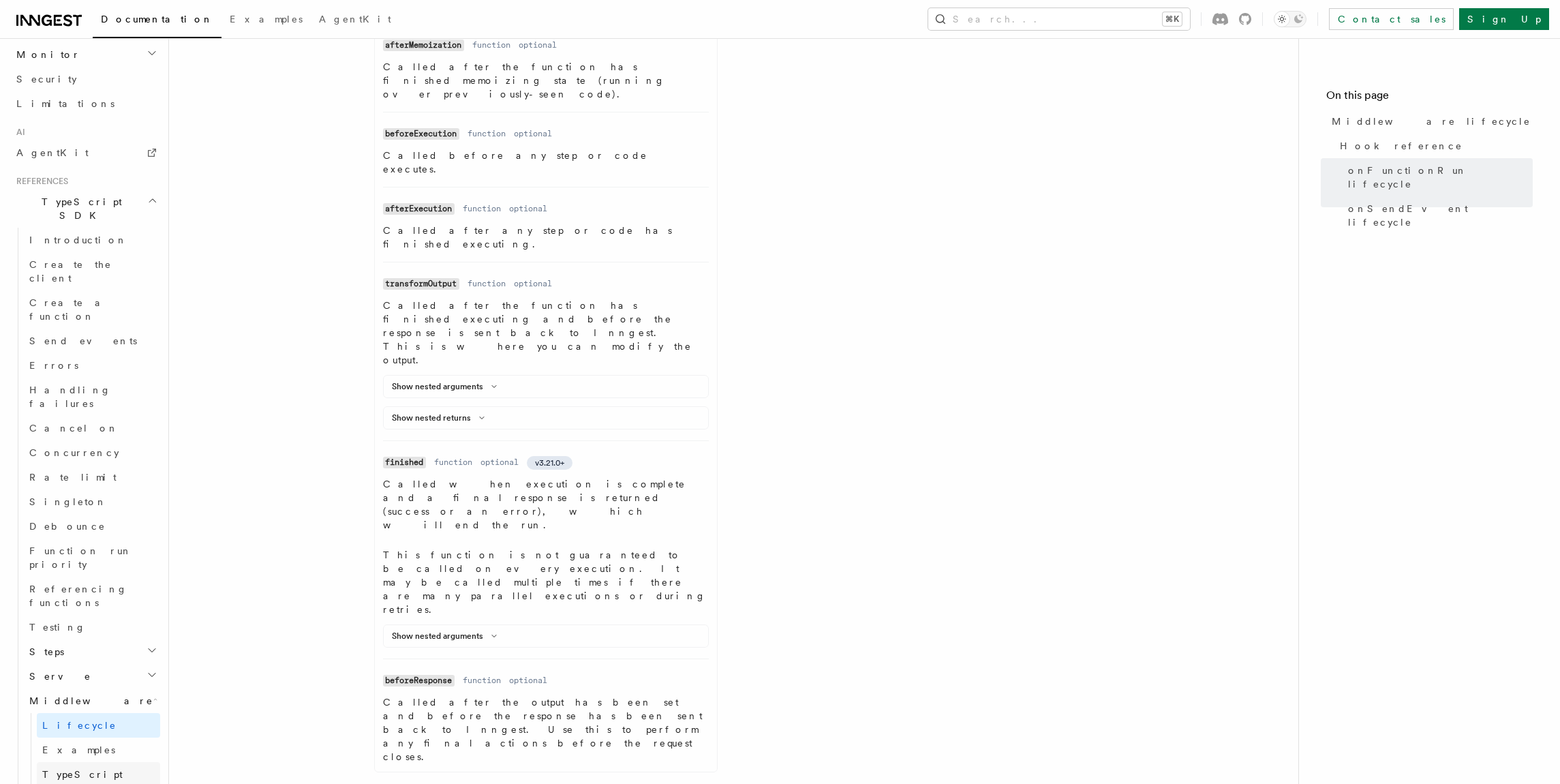
scroll to position [980, 0]
click at [63, 777] on span "TypeScript" at bounding box center [82, 782] width 80 height 11
click at [71, 498] on link "Singleton" at bounding box center [92, 510] width 136 height 25
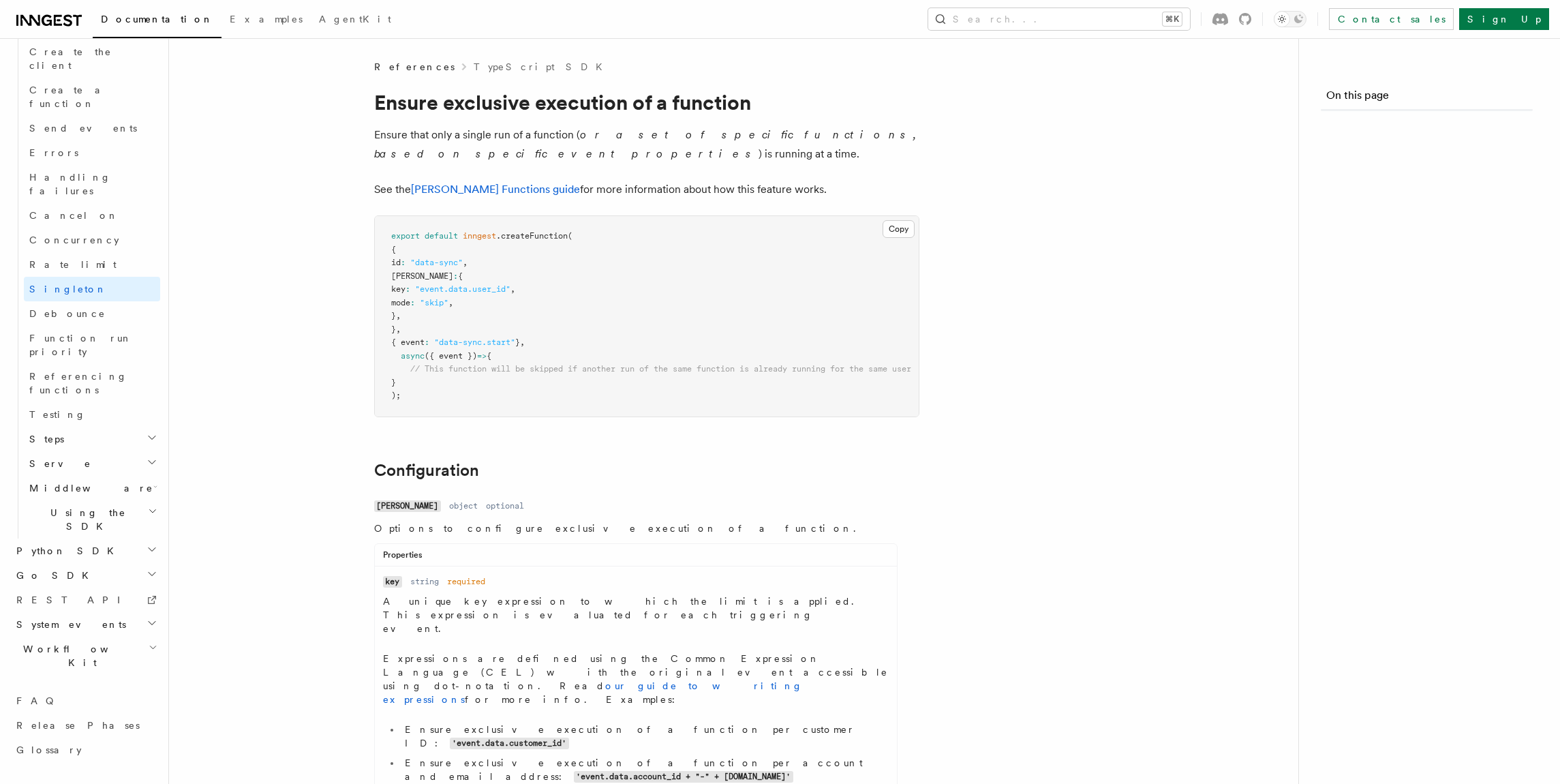
scroll to position [748, 0]
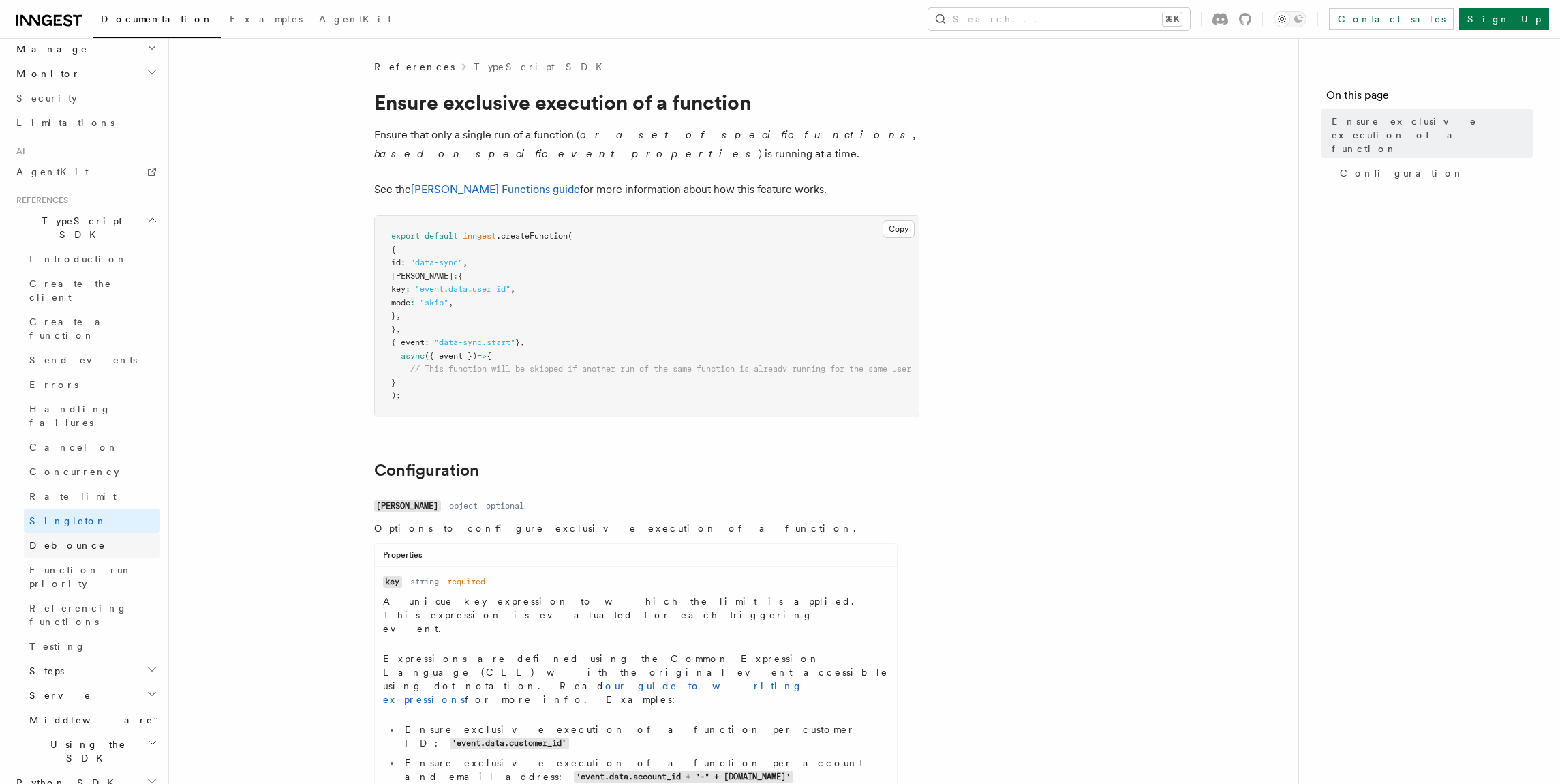
click at [69, 540] on span "Debounce" at bounding box center [67, 545] width 76 height 11
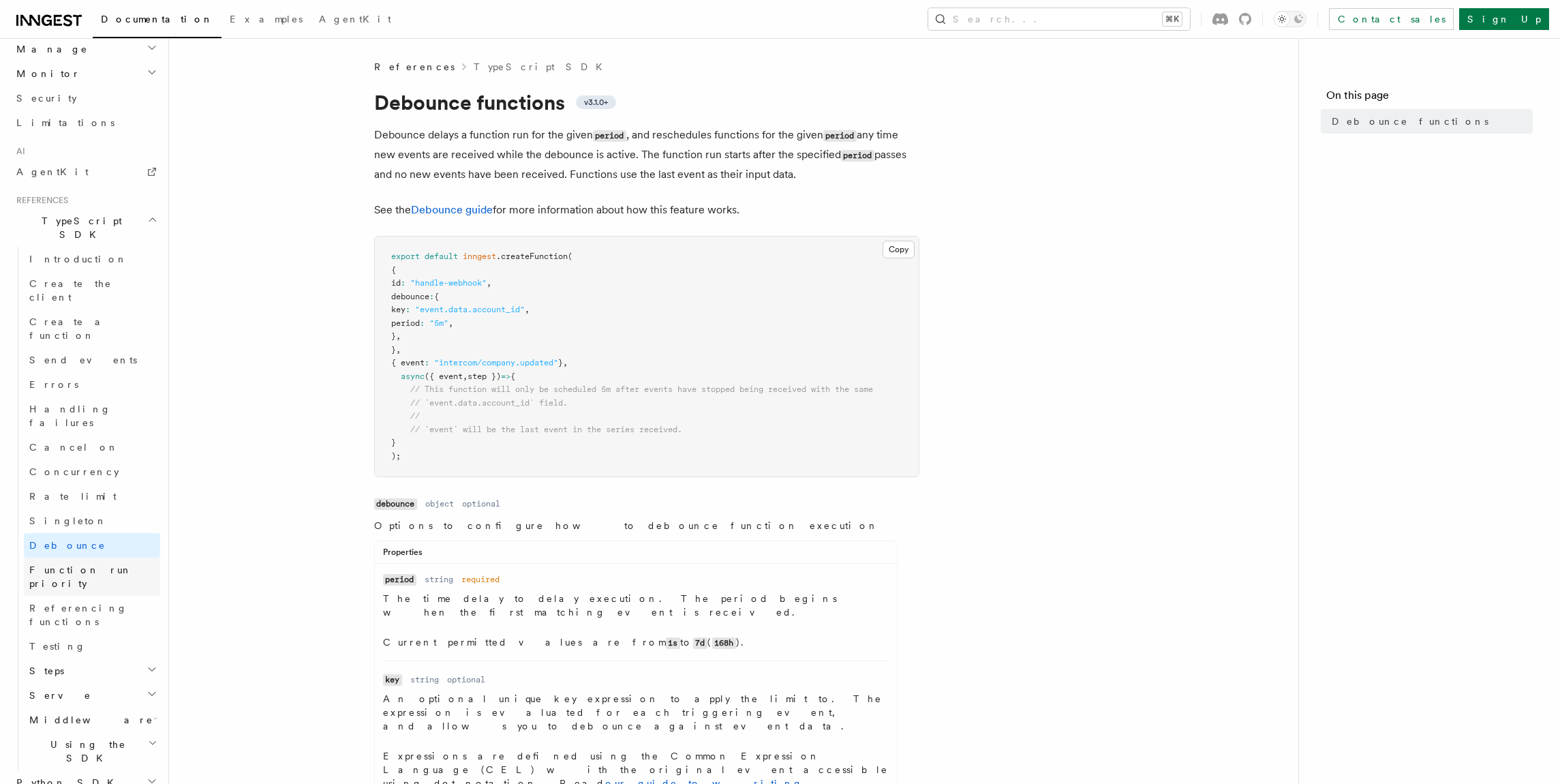
click at [76, 564] on span "Function run priority" at bounding box center [80, 576] width 103 height 25
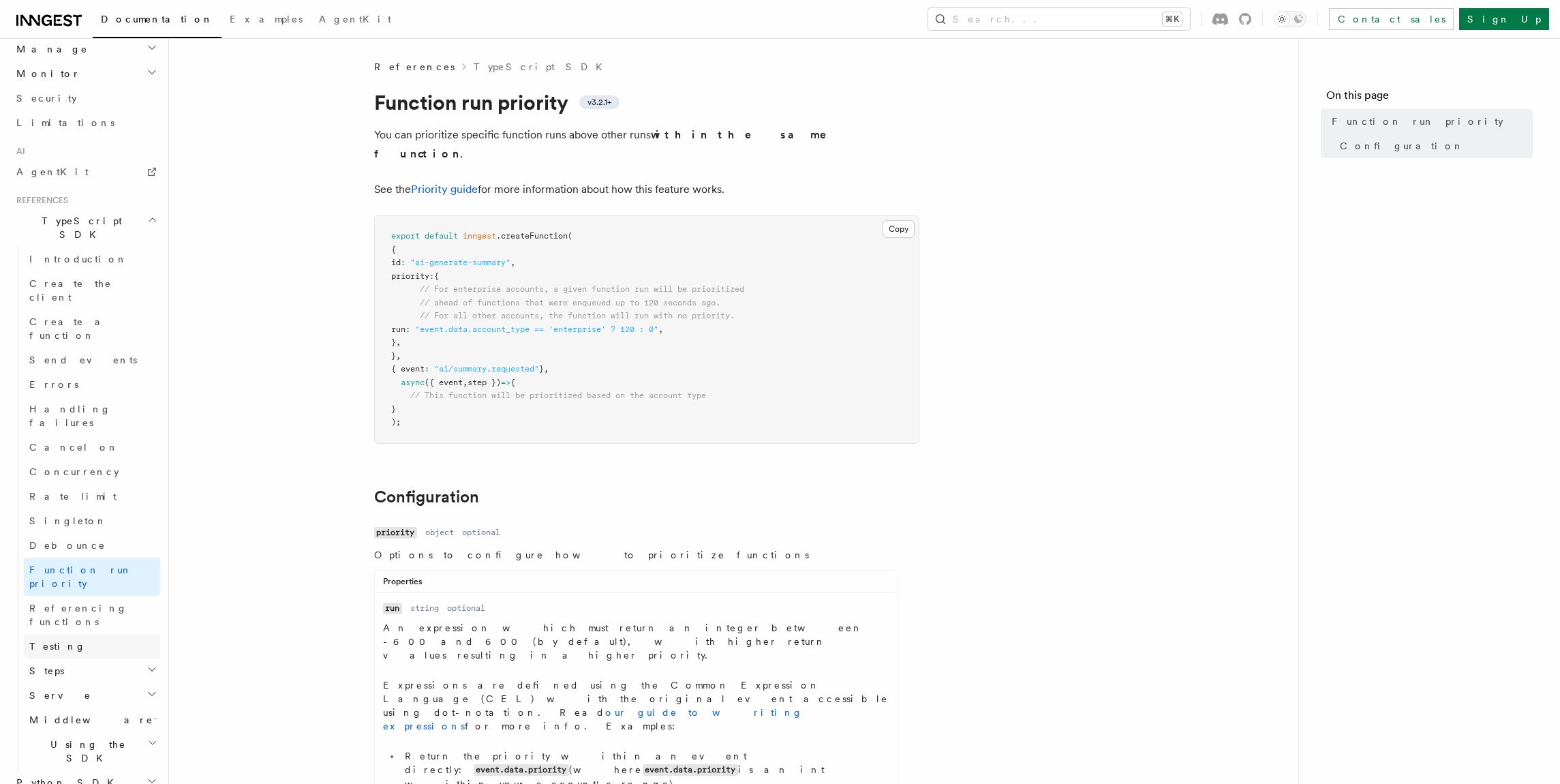
click at [51, 641] on span "Testing" at bounding box center [57, 646] width 57 height 11
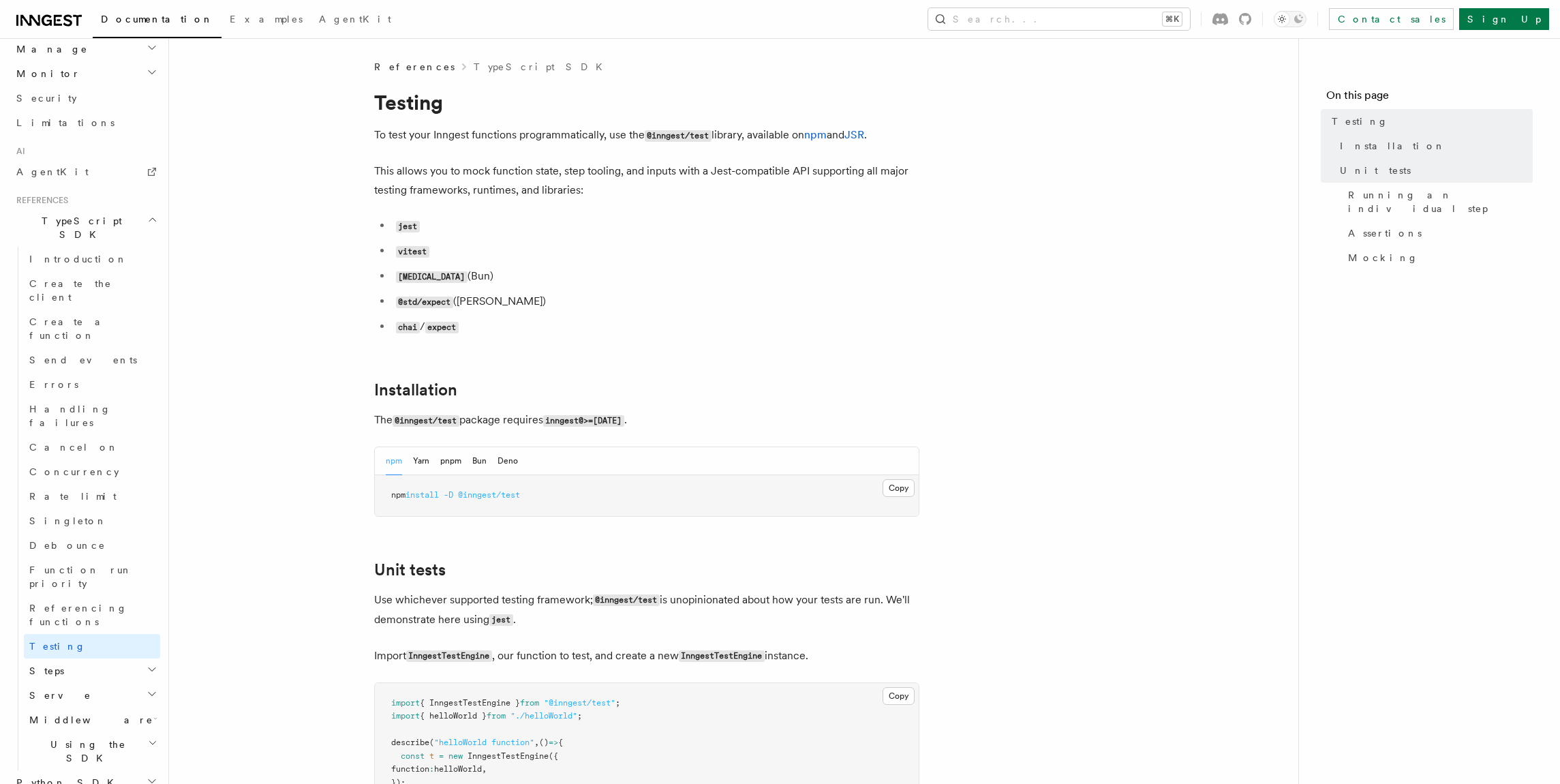
click at [465, 399] on h2 "Installation" at bounding box center [646, 389] width 545 height 19
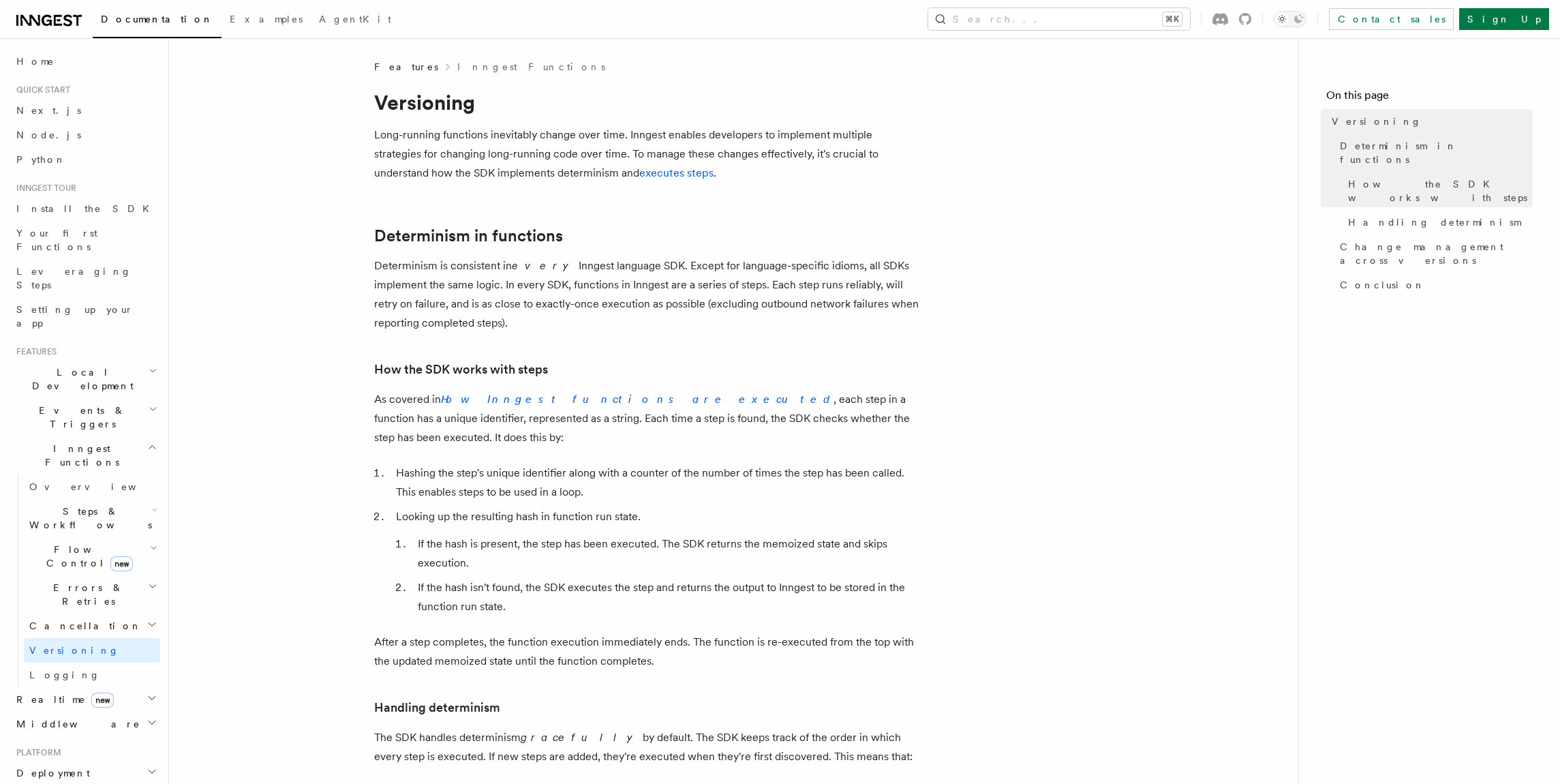
scroll to position [307, 0]
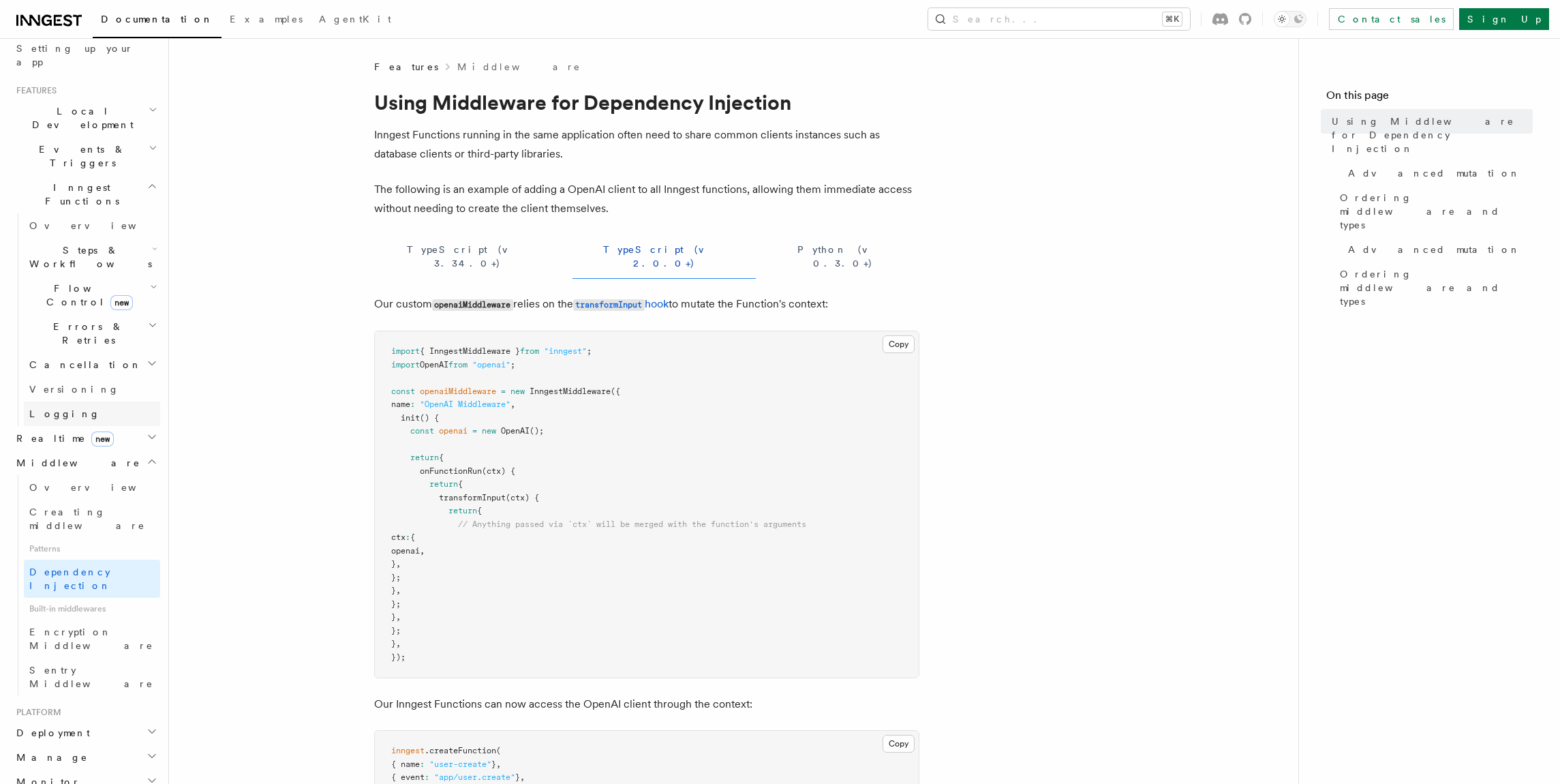
scroll to position [100, 0]
